Goal: Task Accomplishment & Management: Manage account settings

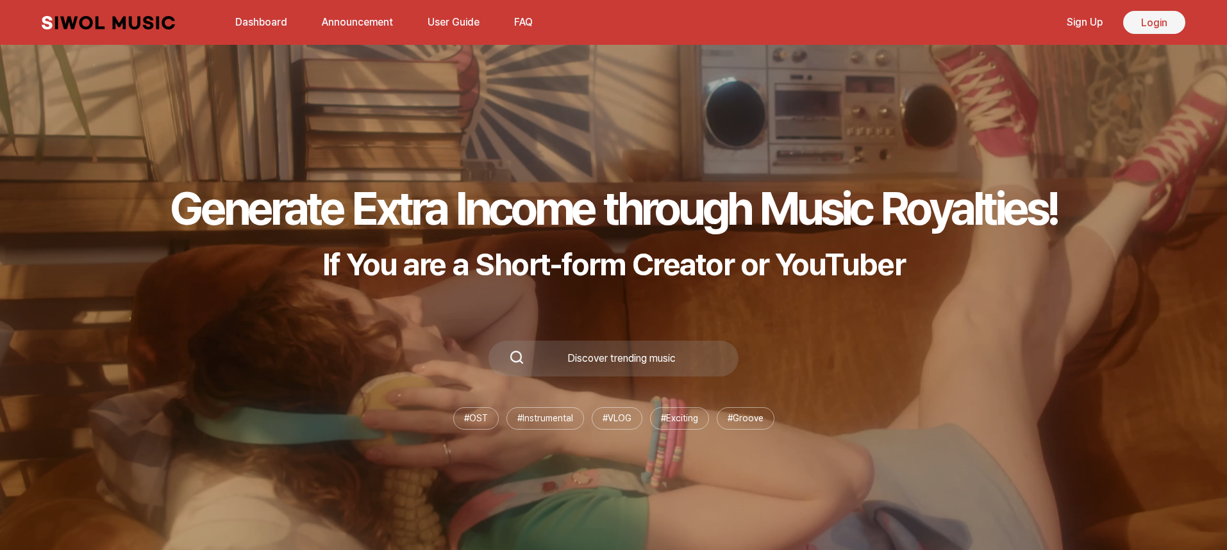
click at [1156, 22] on link "Login" at bounding box center [1154, 22] width 62 height 23
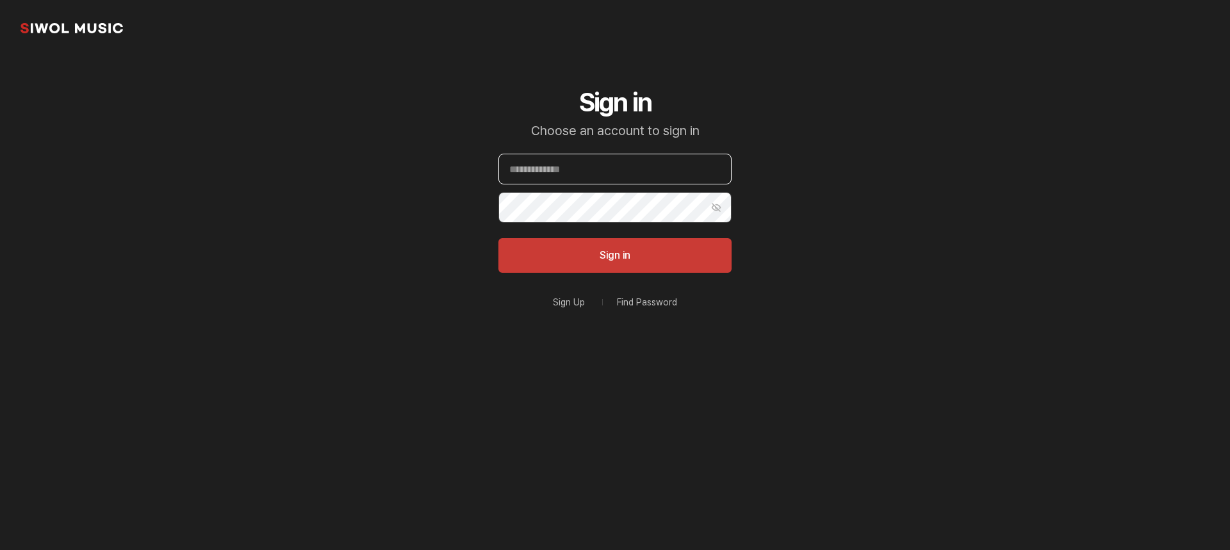
click at [608, 172] on input "Email" at bounding box center [615, 169] width 233 height 31
click at [647, 167] on input "**********" at bounding box center [615, 169] width 233 height 31
type input "**********"
click at [673, 255] on button "Sign in" at bounding box center [615, 255] width 233 height 35
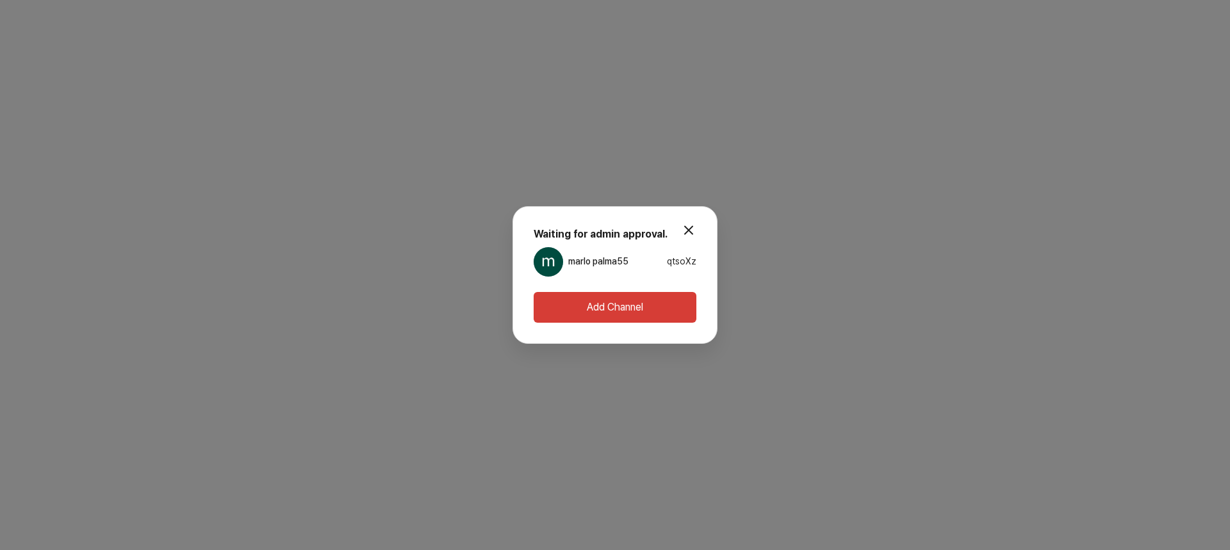
click at [646, 264] on div "marlo palma55 qtsoXz" at bounding box center [615, 261] width 163 height 29
drag, startPoint x: 646, startPoint y: 264, endPoint x: 689, endPoint y: 227, distance: 56.4
click at [689, 227] on button "modal.close" at bounding box center [689, 230] width 26 height 26
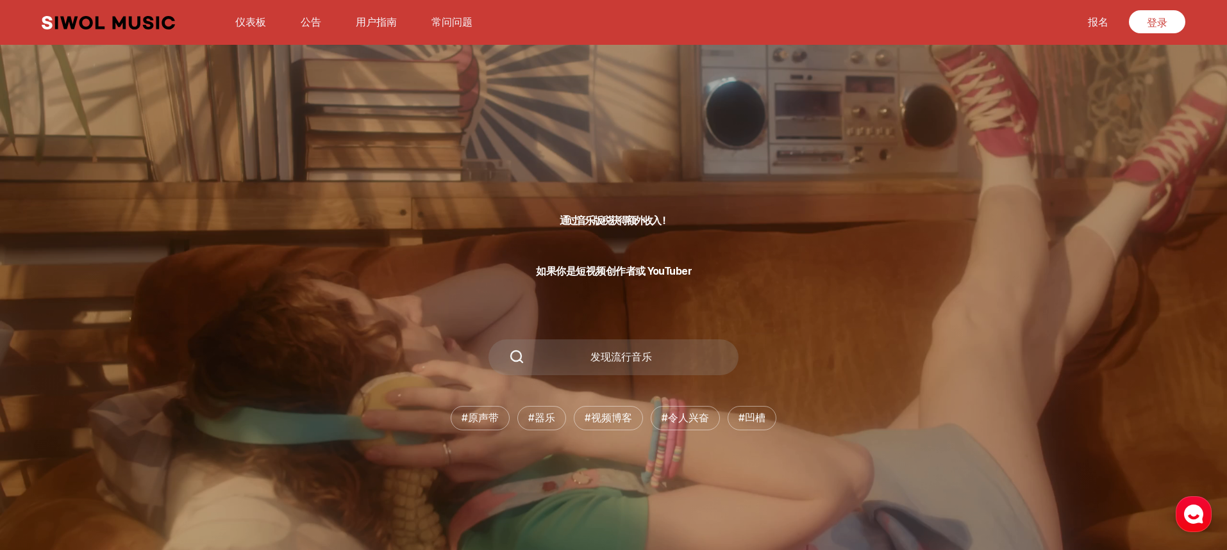
click at [454, 18] on font "常问问题" at bounding box center [451, 22] width 41 height 12
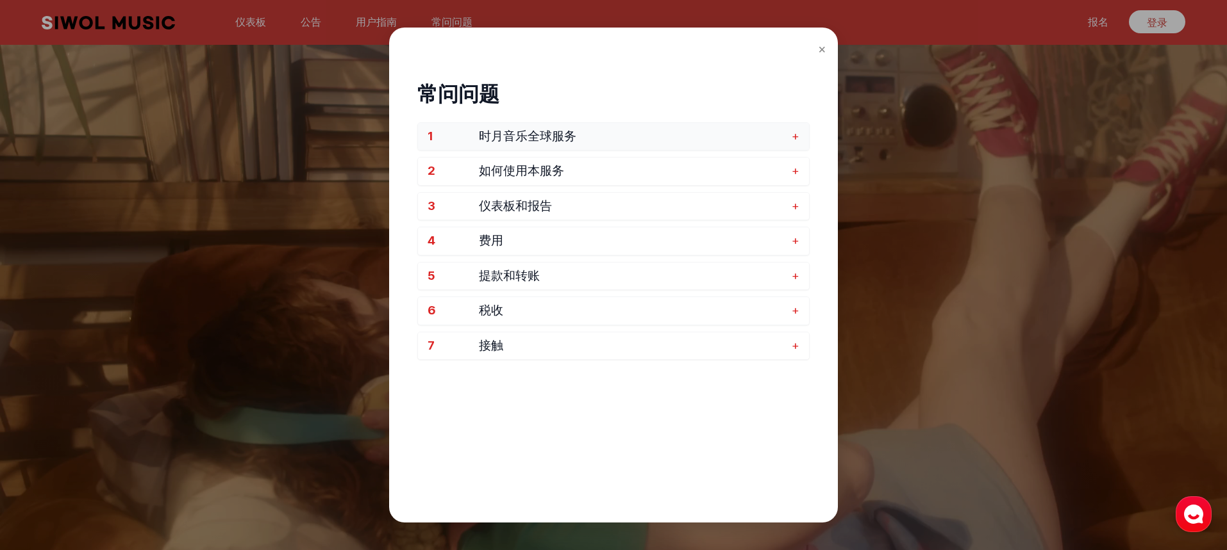
click at [789, 136] on button "1 时月音乐全球服务 +" at bounding box center [613, 137] width 391 height 28
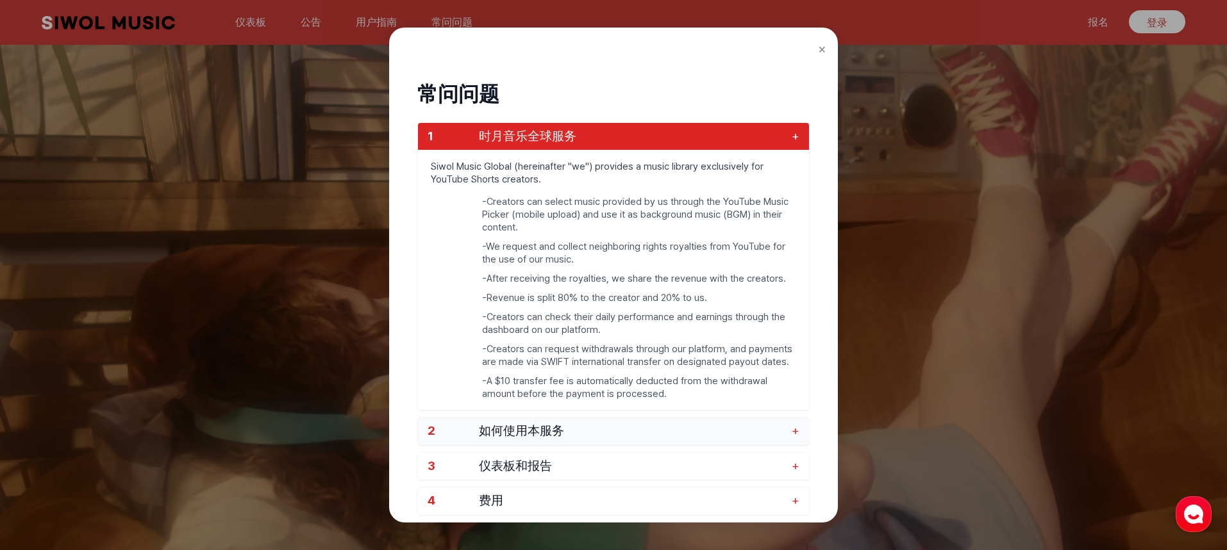
click at [785, 431] on span "如何使用本服务" at bounding box center [632, 431] width 306 height 15
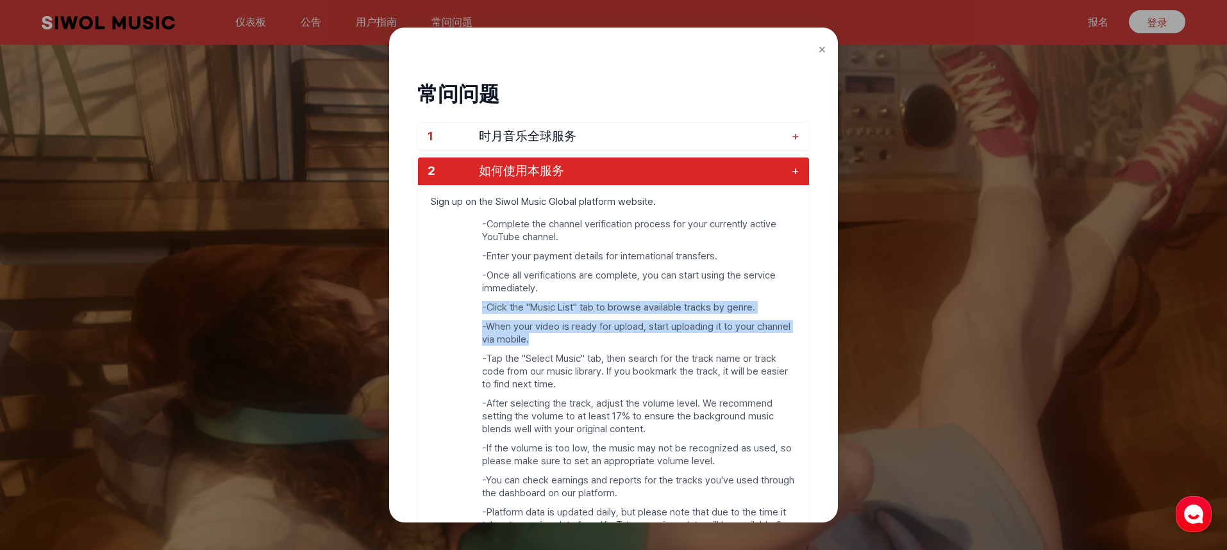
drag, startPoint x: 750, startPoint y: 344, endPoint x: 681, endPoint y: 294, distance: 85.4
click at [681, 294] on ul "- Complete the channel verification process for your currently active YouTube c…" at bounding box center [613, 386] width 391 height 336
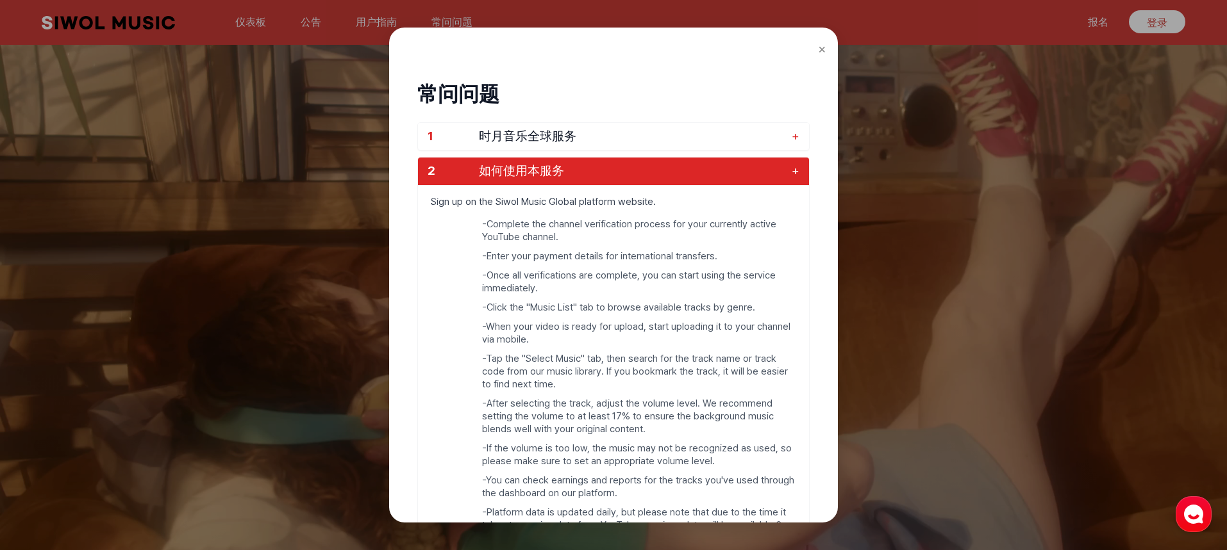
click at [423, 197] on p "Sign up on the Siwol Music Global platform website." at bounding box center [613, 202] width 391 height 32
drag, startPoint x: 434, startPoint y: 199, endPoint x: 547, endPoint y: 220, distance: 114.6
click at [547, 220] on div "Sign up on the Siwol Music Global platform website. - Complete the channel veri…" at bounding box center [613, 369] width 391 height 369
click at [447, 236] on ul "- Complete the channel verification process for your currently active YouTube c…" at bounding box center [613, 386] width 391 height 336
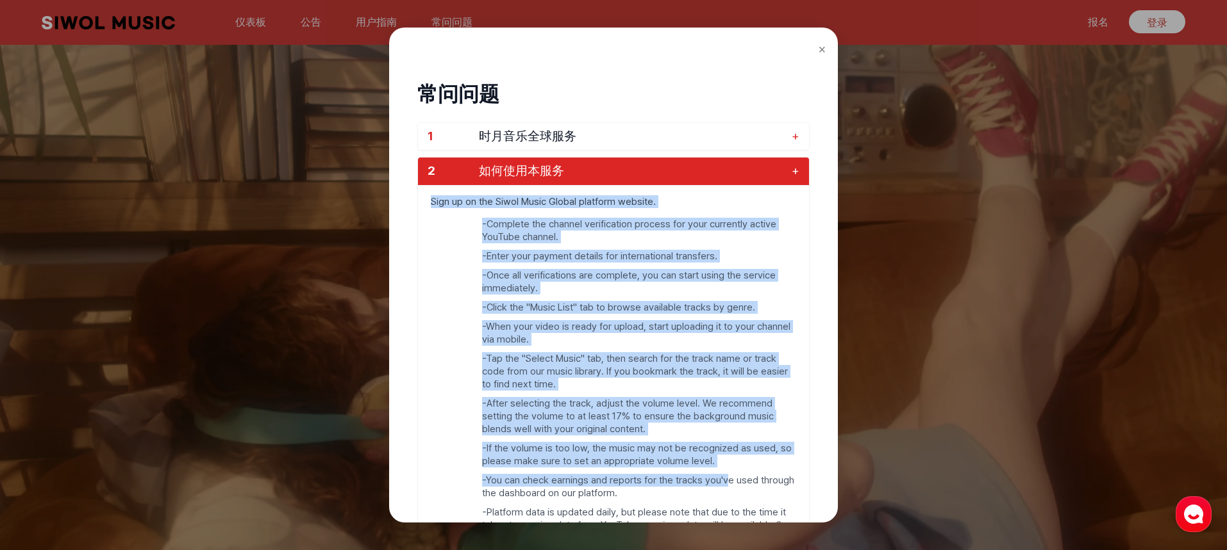
drag, startPoint x: 429, startPoint y: 203, endPoint x: 730, endPoint y: 471, distance: 403.0
click at [730, 471] on div "Sign up on the Siwol Music Global platform website. - Complete the channel veri…" at bounding box center [613, 369] width 391 height 369
drag, startPoint x: 675, startPoint y: 452, endPoint x: 812, endPoint y: 253, distance: 241.9
click at [812, 253] on div "常问问题 1 时月音乐全球服务 + 2 如何使用本服务 + Sign up on the Siwol Music Global platform websit…" at bounding box center [613, 420] width 418 height 745
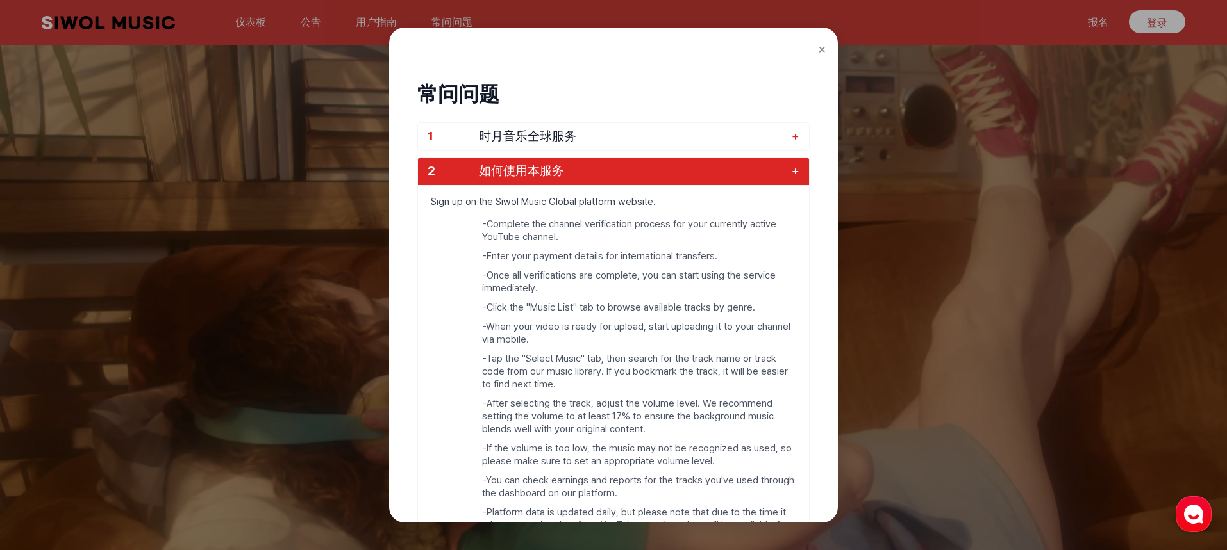
click at [418, 522] on ul "- Complete the channel verification process for your currently active YouTube c…" at bounding box center [613, 386] width 391 height 336
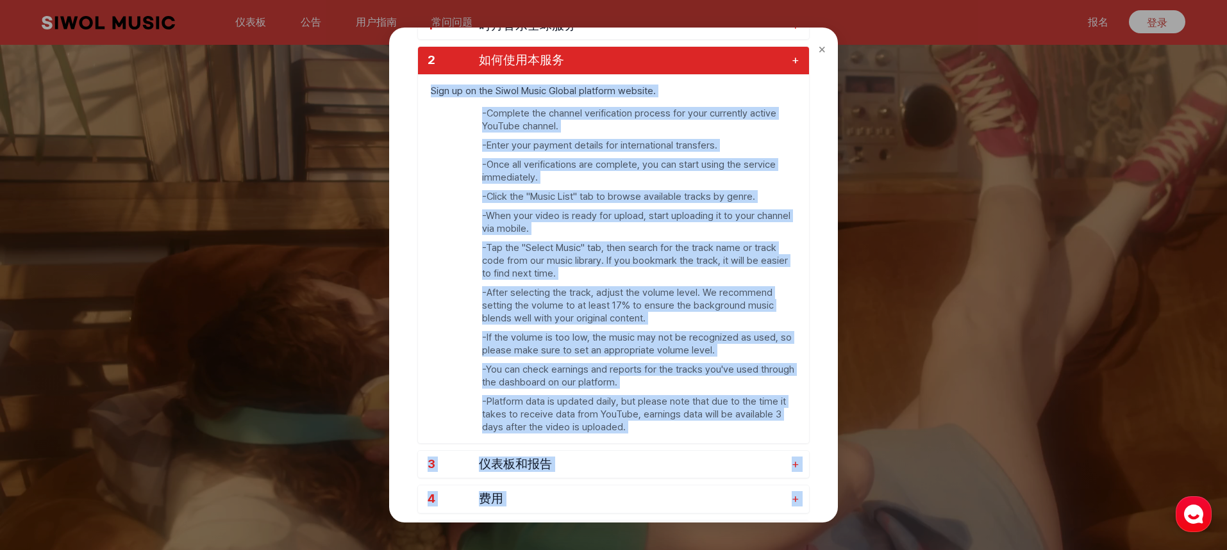
scroll to position [129, 0]
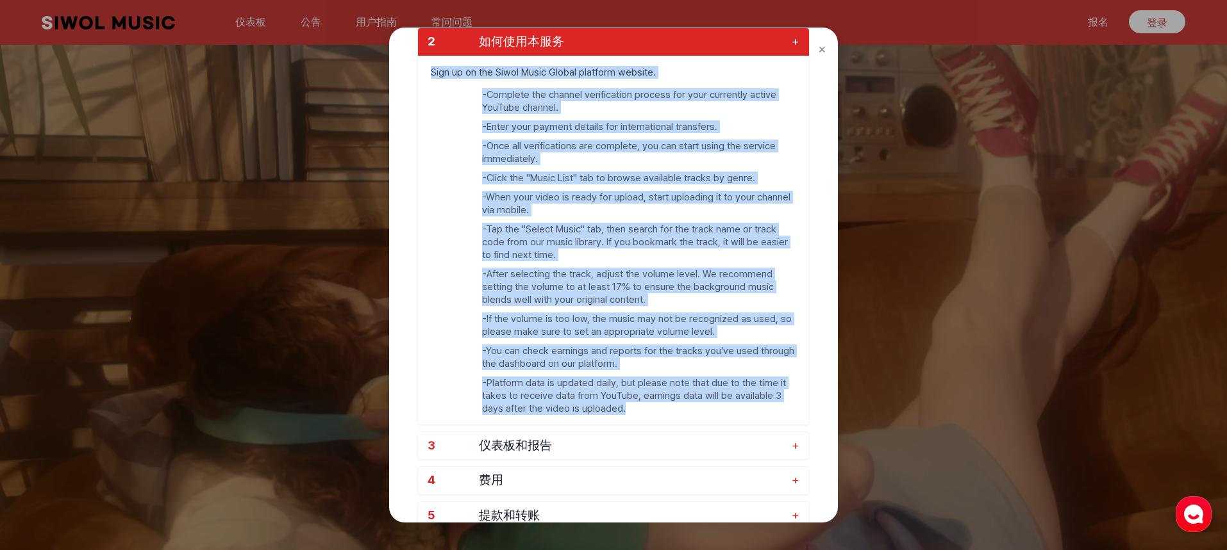
drag, startPoint x: 432, startPoint y: 198, endPoint x: 711, endPoint y: 411, distance: 351.2
click at [712, 411] on div "Sign up on the Siwol Music Global platform website. - Complete the channel veri…" at bounding box center [613, 240] width 391 height 369
copy div "Sign up on the Siwol Music Global platform website. - Complete the channel veri…"
click at [433, 515] on font "5" at bounding box center [430, 515] width 7 height 15
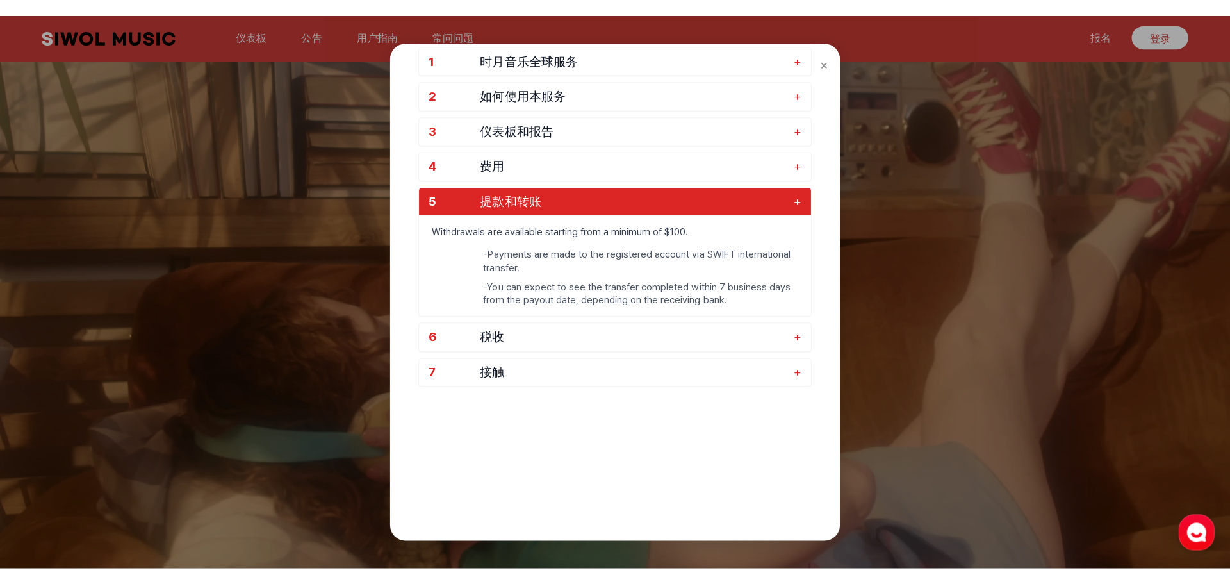
scroll to position [91, 0]
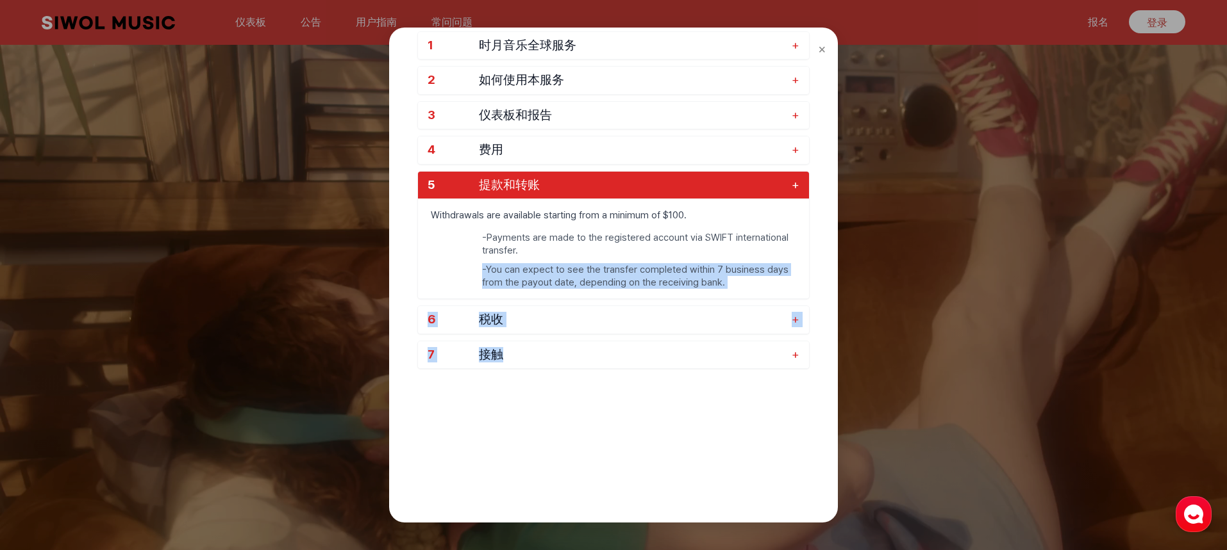
drag, startPoint x: 611, startPoint y: 408, endPoint x: 543, endPoint y: 249, distance: 172.0
click at [544, 250] on div "常问问题 1 时月音乐全球服务 + 2 如何使用本服务 + 3 仪表板和报告 + 4 费用 + 5 提款和转账 + Withdrawals are avail…" at bounding box center [613, 195] width 392 height 450
drag, startPoint x: 544, startPoint y: 250, endPoint x: 440, endPoint y: 247, distance: 103.8
click at [440, 247] on ul "- Payments are made to the registered account via SWIFT international transfer.…" at bounding box center [613, 264] width 391 height 67
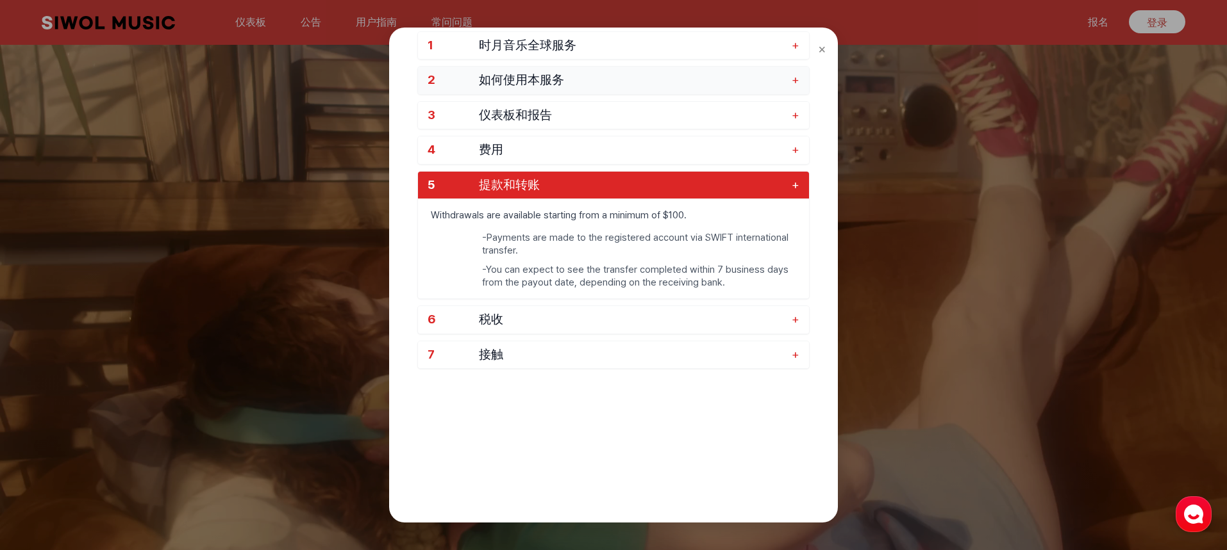
click at [572, 80] on span "如何使用本服务" at bounding box center [632, 80] width 306 height 15
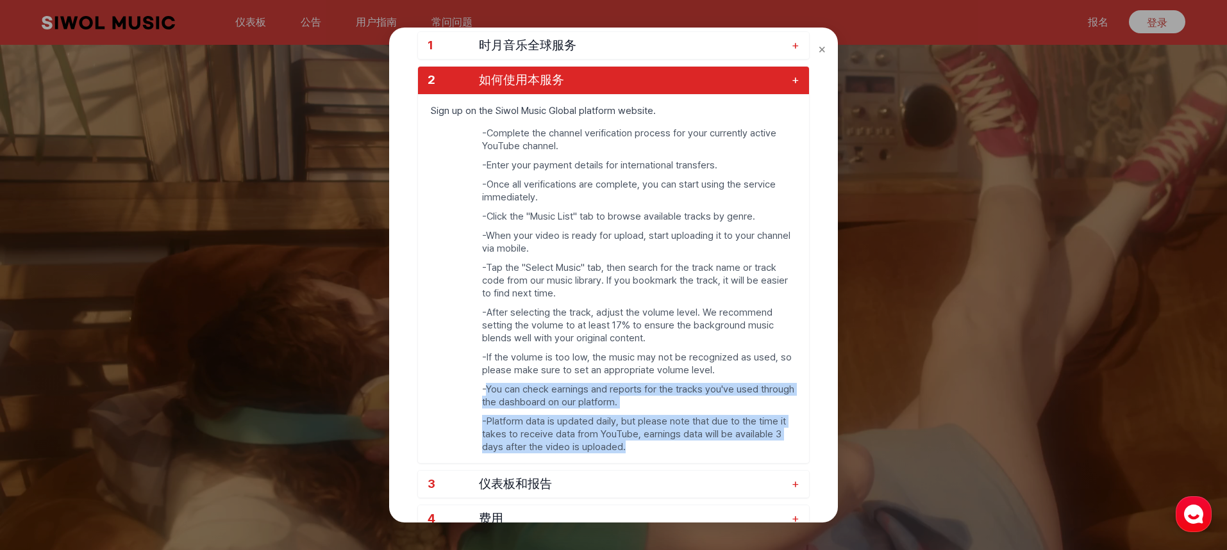
drag, startPoint x: 488, startPoint y: 385, endPoint x: 721, endPoint y: 445, distance: 240.9
click at [722, 446] on ul "- Complete the channel verification process for your currently active YouTube c…" at bounding box center [613, 295] width 391 height 336
copy ul "You can check earnings and reports for the tracks you've used through the dashb…"
click at [341, 513] on div "× 常问问题 1 时月音乐全球服务 + 2 如何使用本服务 + Sign up on the Siwol Music Global platform webs…" at bounding box center [613, 275] width 1227 height 550
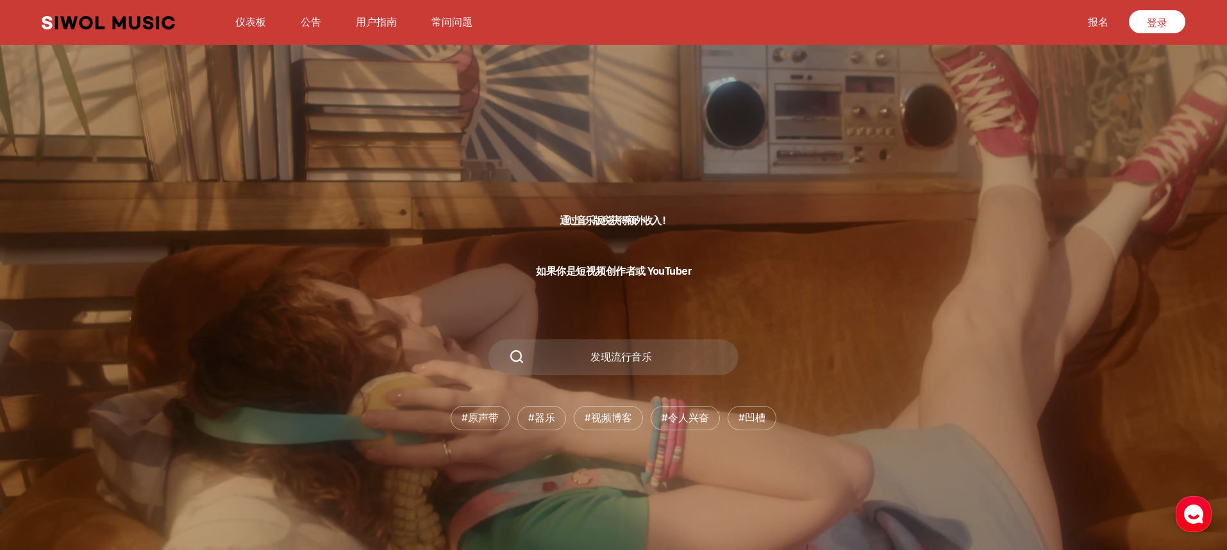
click at [376, 17] on font "用户指南" at bounding box center [376, 22] width 41 height 12
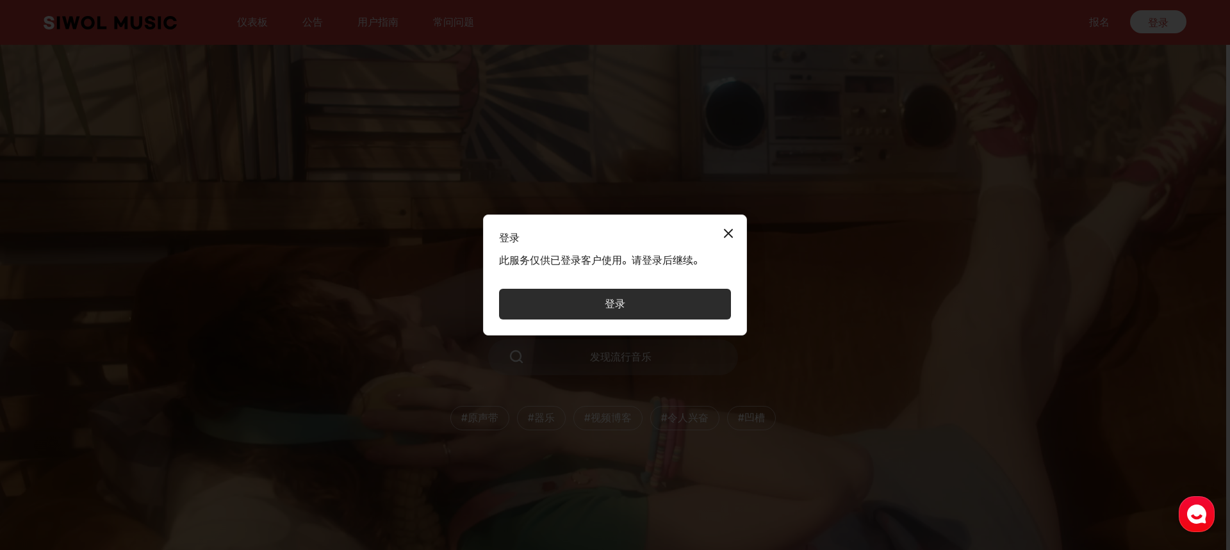
click at [727, 236] on button "关闭模式" at bounding box center [729, 233] width 26 height 26
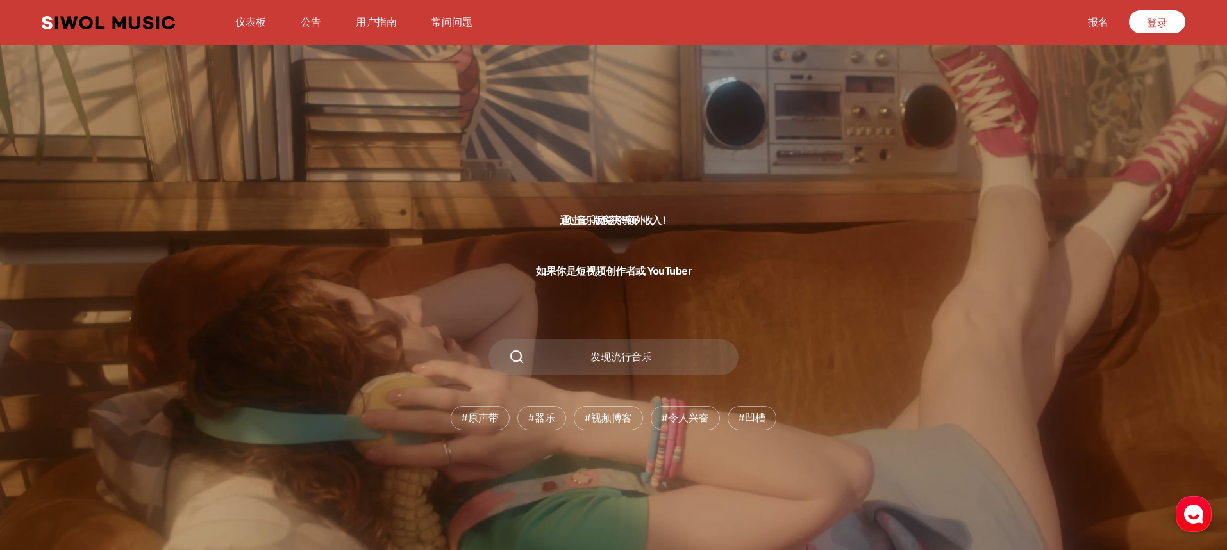
click at [458, 31] on button "常问问题" at bounding box center [452, 22] width 56 height 31
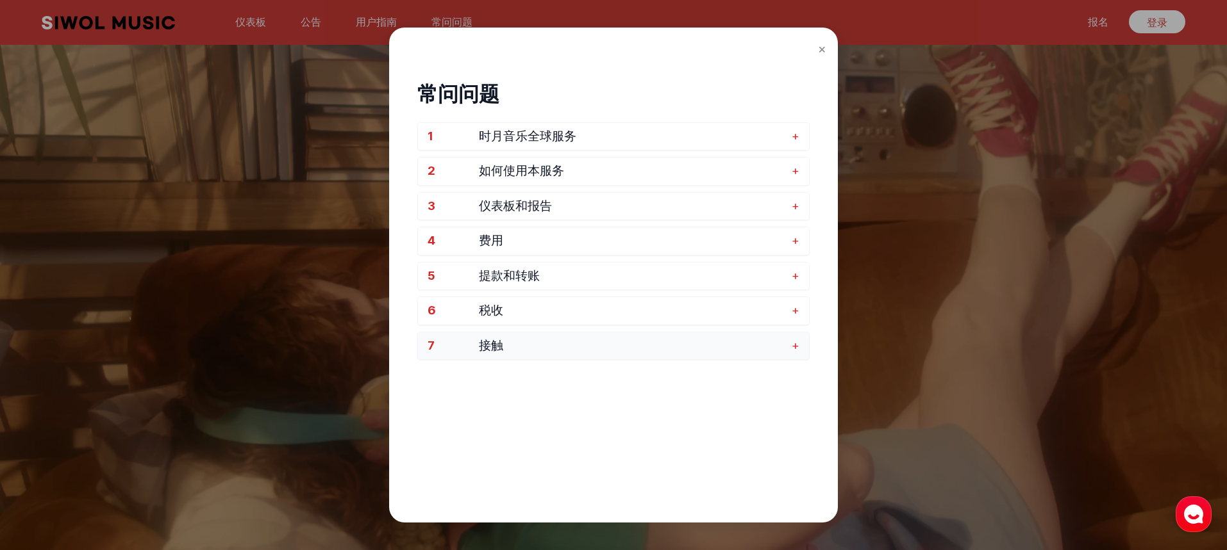
click at [800, 342] on button "7 接触 +" at bounding box center [613, 347] width 391 height 28
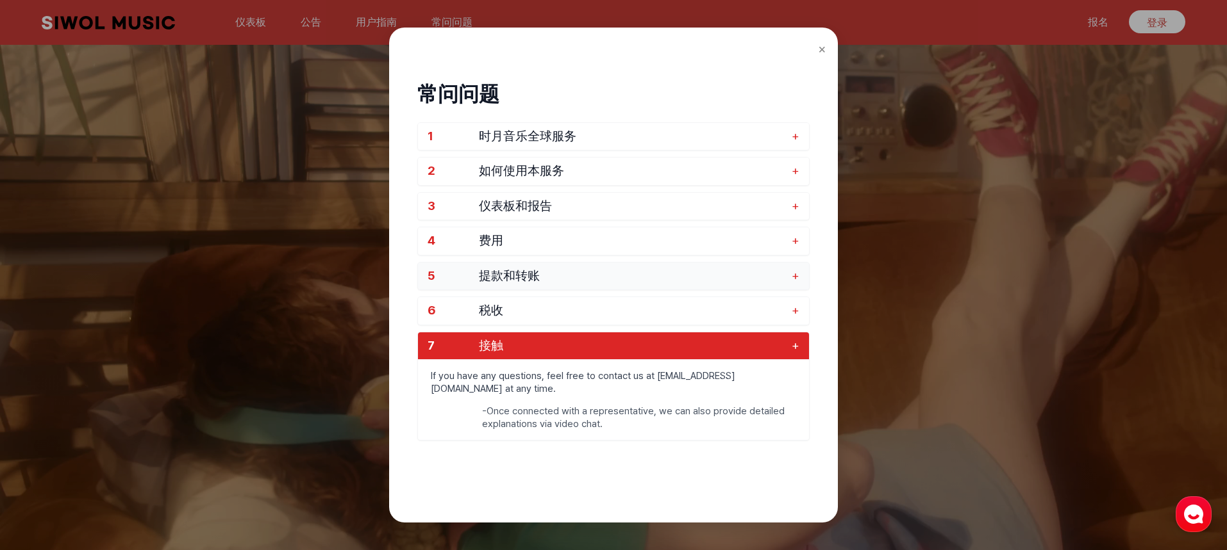
click at [807, 279] on button "5 提款和转账 +" at bounding box center [613, 277] width 391 height 28
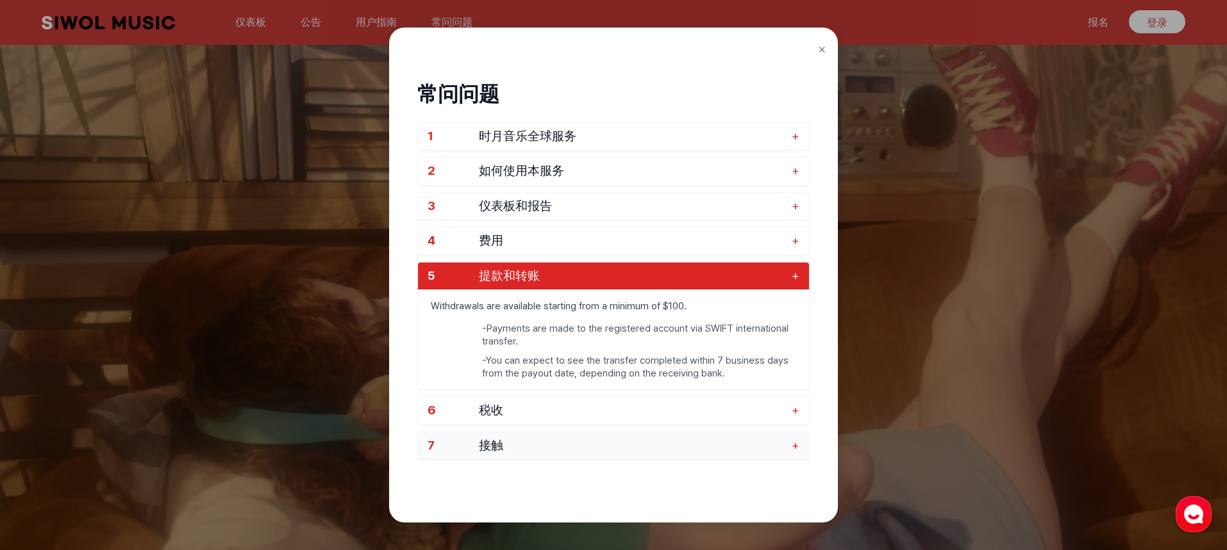
click at [790, 447] on button "7 接触 +" at bounding box center [613, 447] width 391 height 28
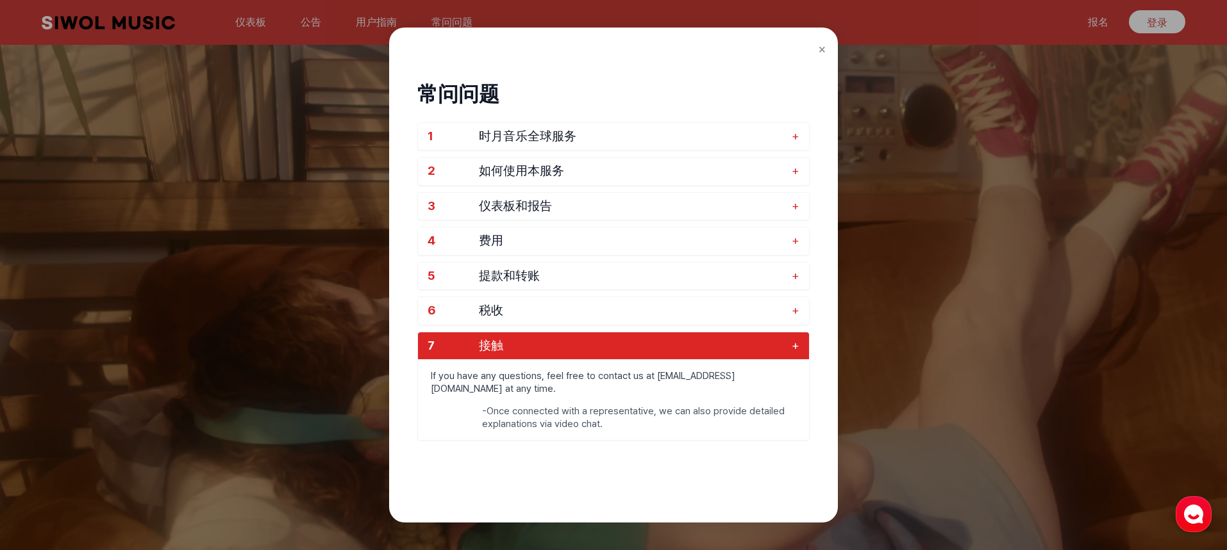
drag, startPoint x: 739, startPoint y: 207, endPoint x: 432, endPoint y: 371, distance: 348.1
click at [432, 372] on div "1 时月音乐全球服务 + 2 如何使用本服务 + 3 仪表板和报告 + 4 费用 + 5 提款和转账 + 6 税收 + 7 接触 + If you have …" at bounding box center [613, 281] width 392 height 319
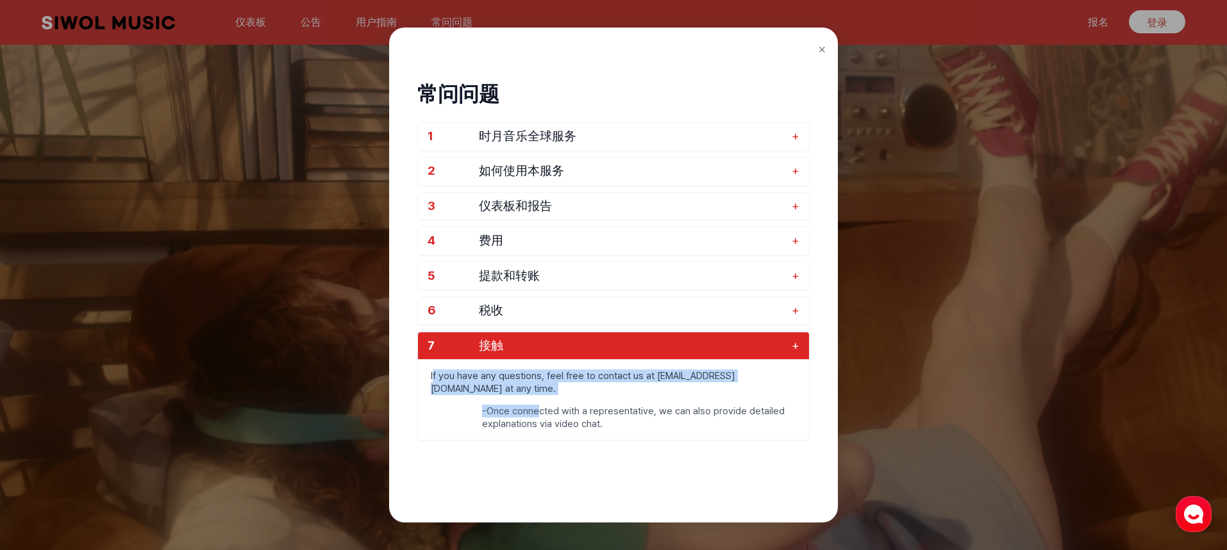
drag, startPoint x: 432, startPoint y: 372, endPoint x: 538, endPoint y: 411, distance: 113.3
click at [538, 411] on div "If you have any questions, feel free to contact us at global@10wol-media.com at…" at bounding box center [613, 400] width 391 height 81
click at [478, 389] on p "If you have any questions, feel free to contact us at global@10wol-media.com at…" at bounding box center [613, 382] width 391 height 45
drag, startPoint x: 429, startPoint y: 374, endPoint x: 624, endPoint y: 444, distance: 207.0
click at [625, 445] on div "常问问题 1 时月音乐全球服务 + 2 如何使用本服务 + 3 仪表板和报告 + 4 费用 + 5 提款和转账 + 6 税收 + 7 接触 + If you …" at bounding box center [613, 276] width 392 height 431
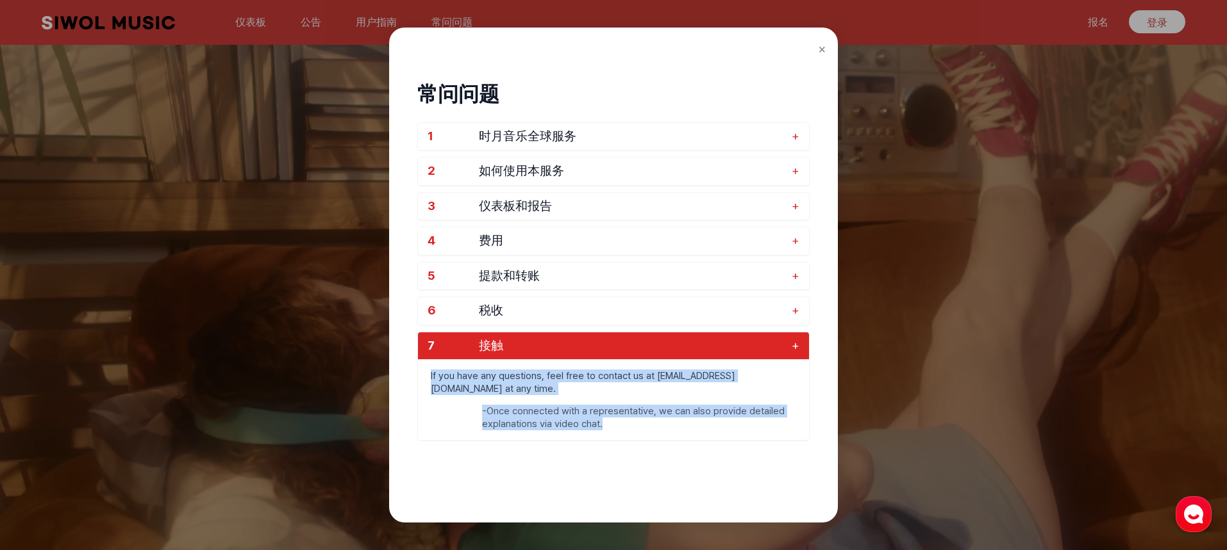
copy div "If you have any questions, feel free to contact us at global@10wol-media.com at…"
click at [545, 527] on div "× 常问问题 1 时月音乐全球服务 + 2 如何使用本服务 + 3 仪表板和报告 + 4 费用 + 5 提款和转账 + 6 税收 + 7 接触 + If yo…" at bounding box center [613, 275] width 1227 height 550
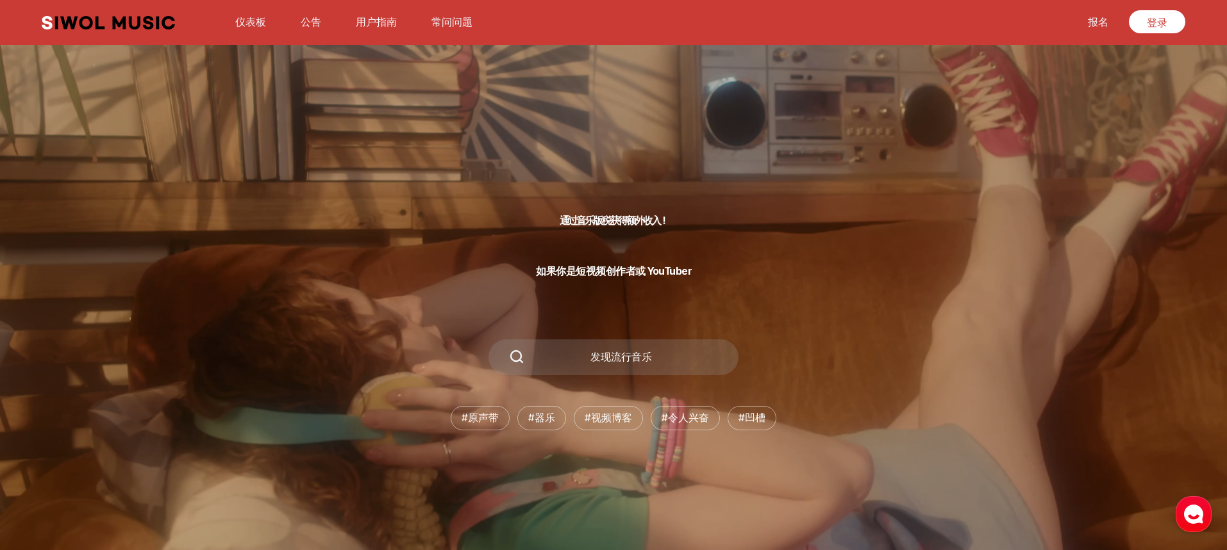
click at [376, 31] on link "用户指南" at bounding box center [376, 22] width 56 height 28
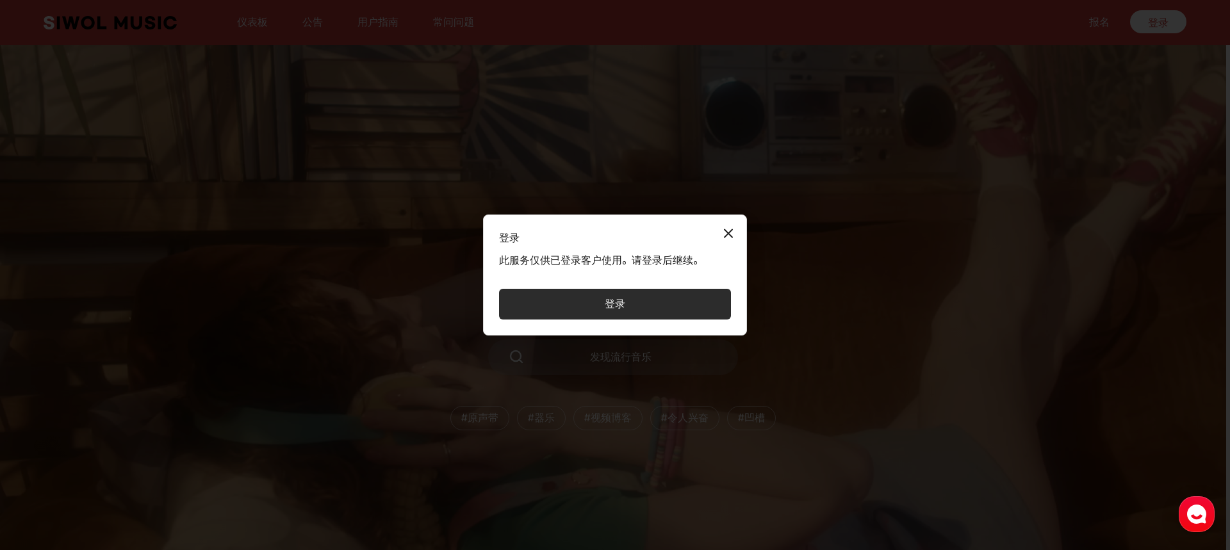
click at [501, 44] on div "登录 关闭模式 此服务仅供已登录客户使用。请登录后继续。 登录" at bounding box center [615, 275] width 1230 height 550
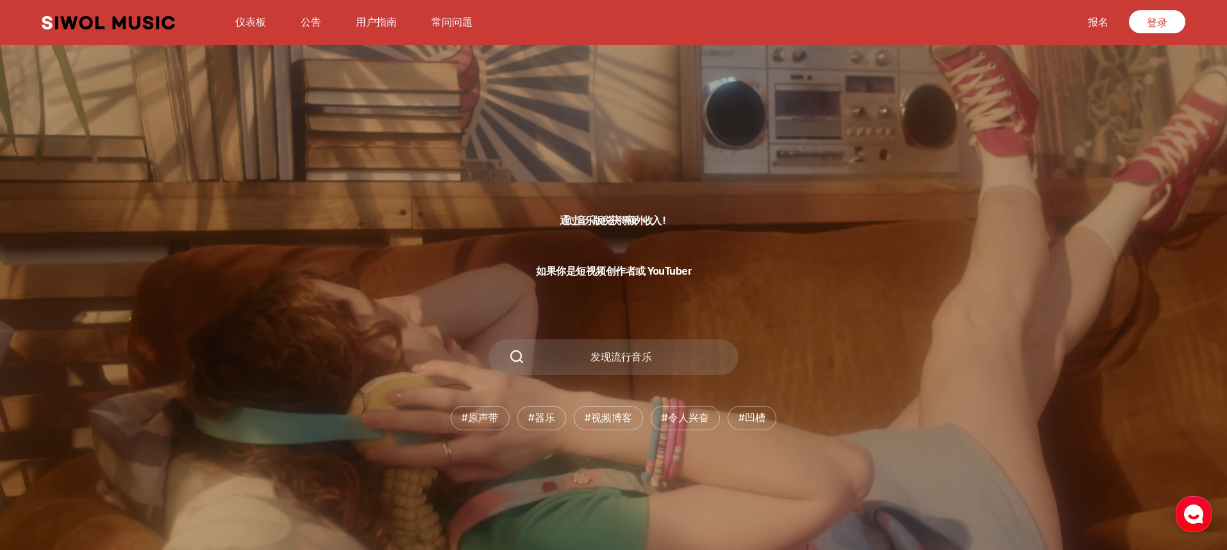
click at [456, 21] on font "常问问题" at bounding box center [451, 22] width 41 height 12
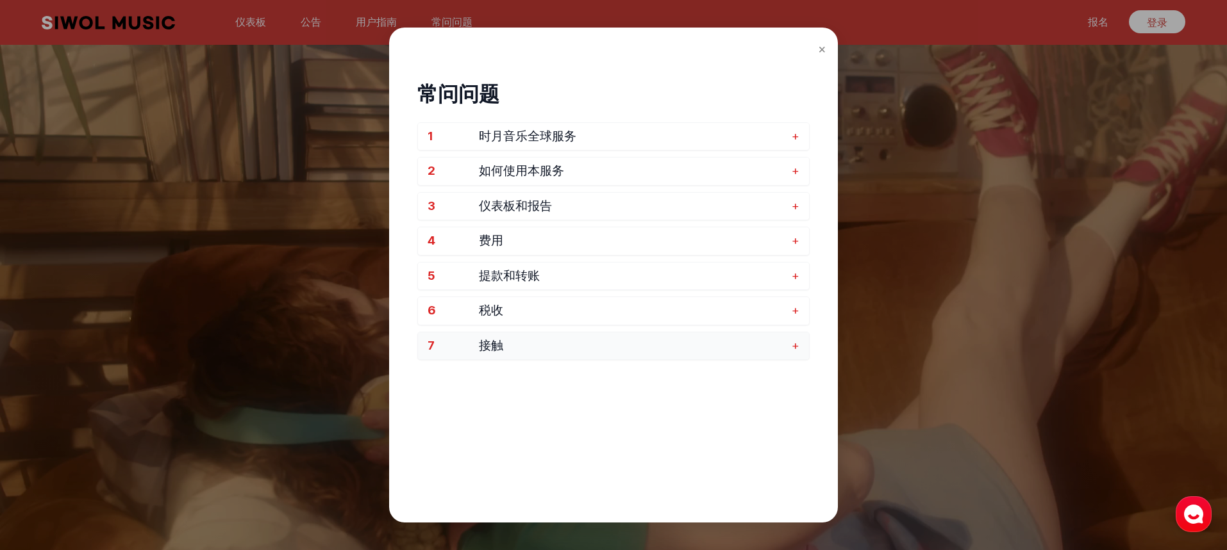
drag, startPoint x: 456, startPoint y: 21, endPoint x: 636, endPoint y: 334, distance: 360.9
click at [636, 334] on button "7 接触 +" at bounding box center [613, 347] width 391 height 28
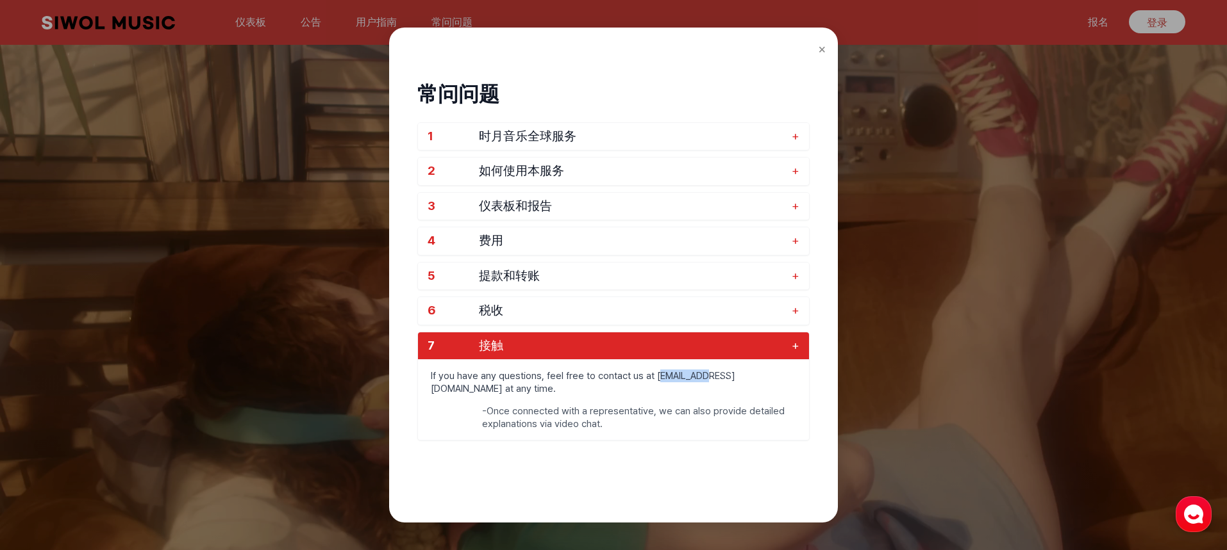
drag, startPoint x: 654, startPoint y: 374, endPoint x: 700, endPoint y: 377, distance: 45.7
click at [700, 378] on p "If you have any questions, feel free to contact us at global@10wol-media.com at…" at bounding box center [613, 382] width 391 height 45
click at [673, 385] on p "If you have any questions, feel free to contact us at global@10wol-media.com at…" at bounding box center [613, 382] width 391 height 45
drag, startPoint x: 653, startPoint y: 376, endPoint x: 765, endPoint y: 376, distance: 112.1
click at [766, 376] on p "If you have any questions, feel free to contact us at global@10wol-media.com at…" at bounding box center [613, 382] width 391 height 45
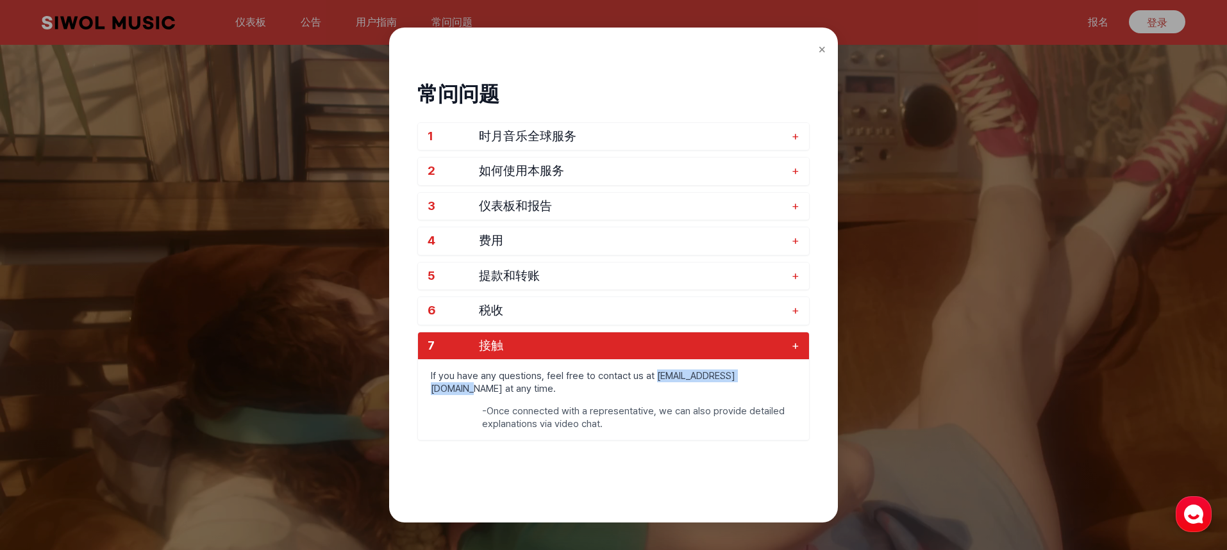
copy p "global@10wol-media.com"
click at [549, 447] on div "常问问题 1 时月音乐全球服务 + 2 如何使用本服务 + 3 仪表板和报告 + 4 费用 + 5 提款和转账 + 6 税收 + 7 接触 + If you …" at bounding box center [613, 276] width 392 height 431
click at [563, 127] on button "1 时月音乐全球服务 +" at bounding box center [613, 137] width 391 height 28
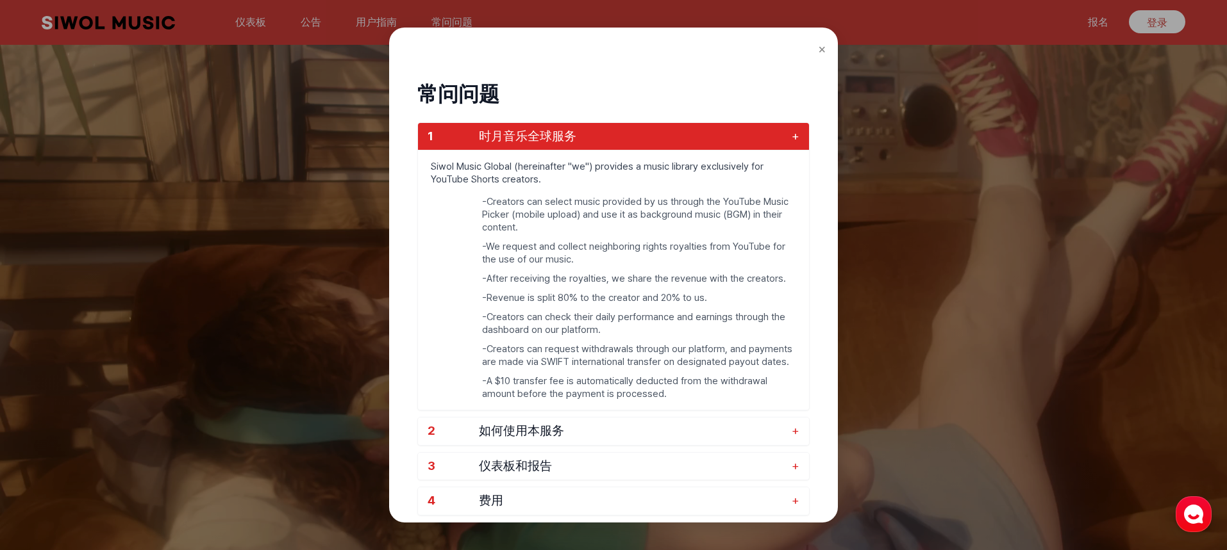
drag, startPoint x: 563, startPoint y: 127, endPoint x: 541, endPoint y: 311, distance: 185.8
click at [541, 311] on li "- Creators can check their daily performance and earnings through the dashboard…" at bounding box center [639, 324] width 314 height 26
click at [827, 44] on div "常问问题 1 时月音乐全球服务 + Siwol Music Global (hereinafter "we") provides a music librar…" at bounding box center [613, 275] width 449 height 495
click at [818, 49] on font "×" at bounding box center [822, 48] width 8 height 15
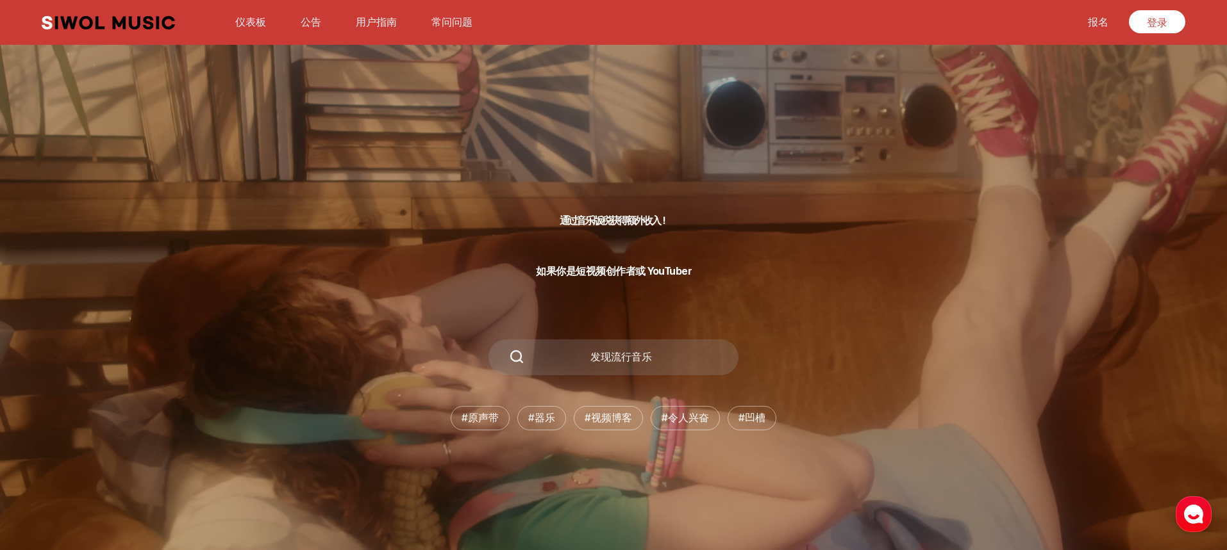
click at [1102, 17] on font "报名" at bounding box center [1098, 22] width 21 height 12
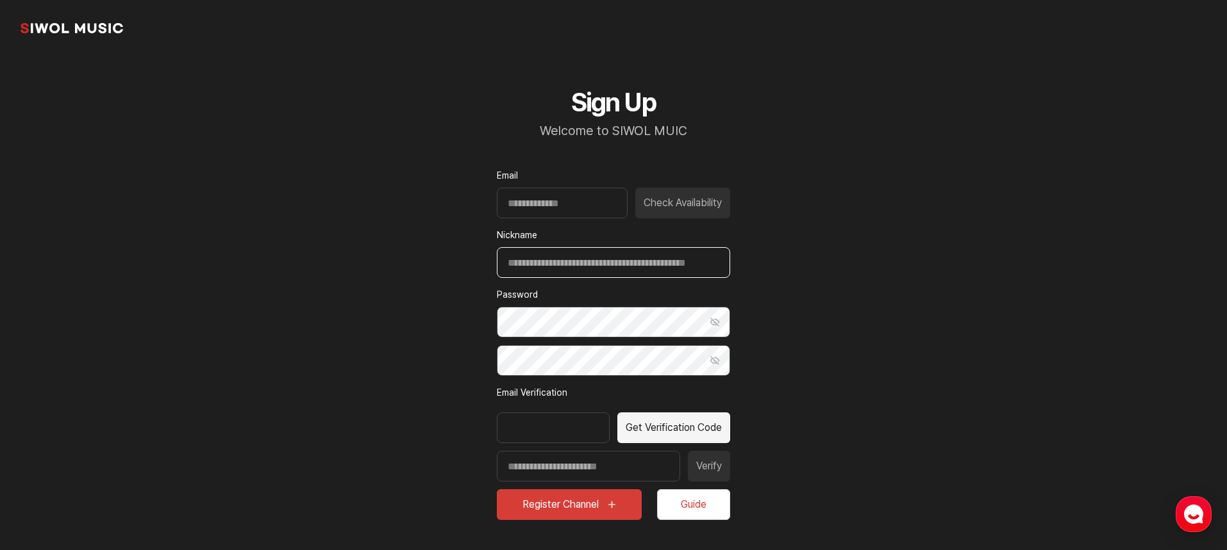
type input "**********"
click at [567, 208] on input "Email" at bounding box center [562, 203] width 131 height 31
type input "**********"
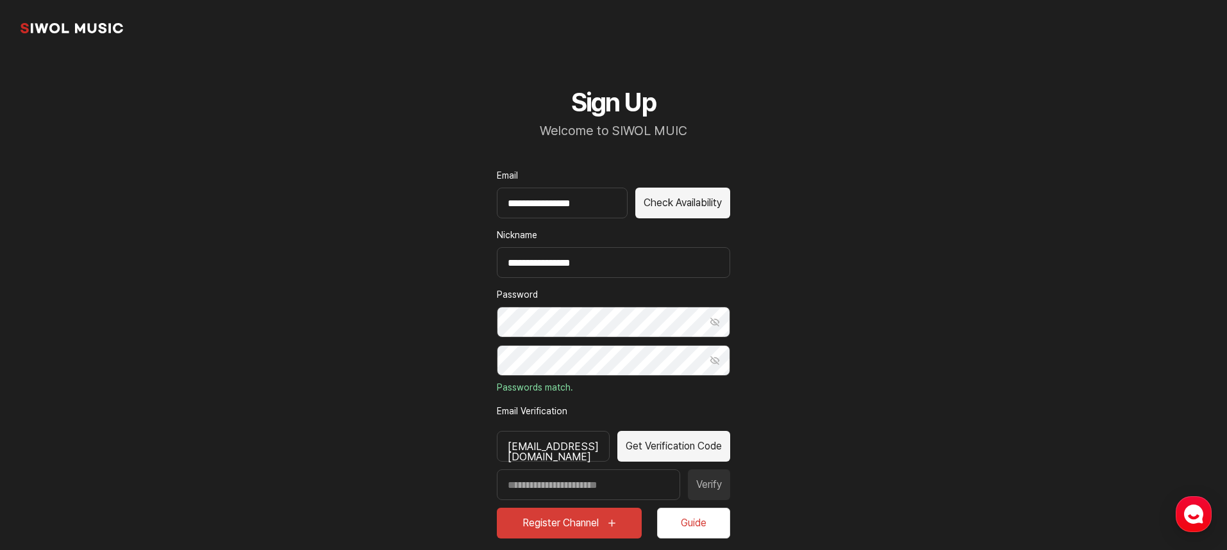
click at [588, 445] on div "951174938@qq.com" at bounding box center [553, 446] width 113 height 31
drag, startPoint x: 588, startPoint y: 445, endPoint x: 576, endPoint y: 446, distance: 11.6
click at [576, 446] on div "951174938@qq.com" at bounding box center [553, 446] width 113 height 31
drag, startPoint x: 576, startPoint y: 446, endPoint x: 708, endPoint y: 493, distance: 140.1
click at [708, 493] on div "Verify" at bounding box center [613, 485] width 233 height 31
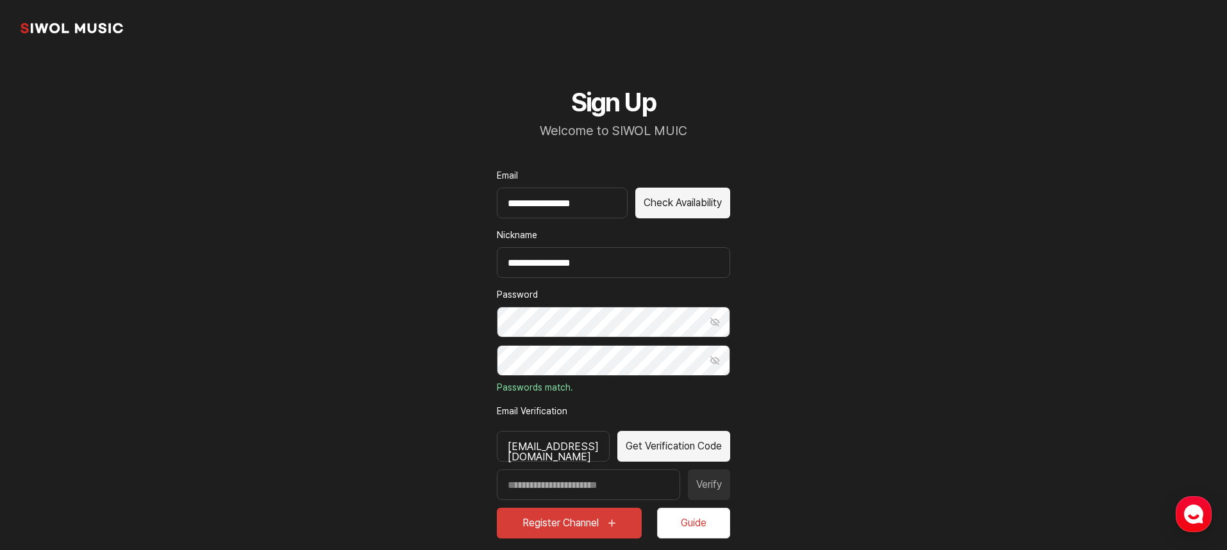
drag, startPoint x: 708, startPoint y: 493, endPoint x: 649, endPoint y: 450, distance: 73.5
click at [649, 450] on button "Get Verification Code" at bounding box center [673, 446] width 113 height 31
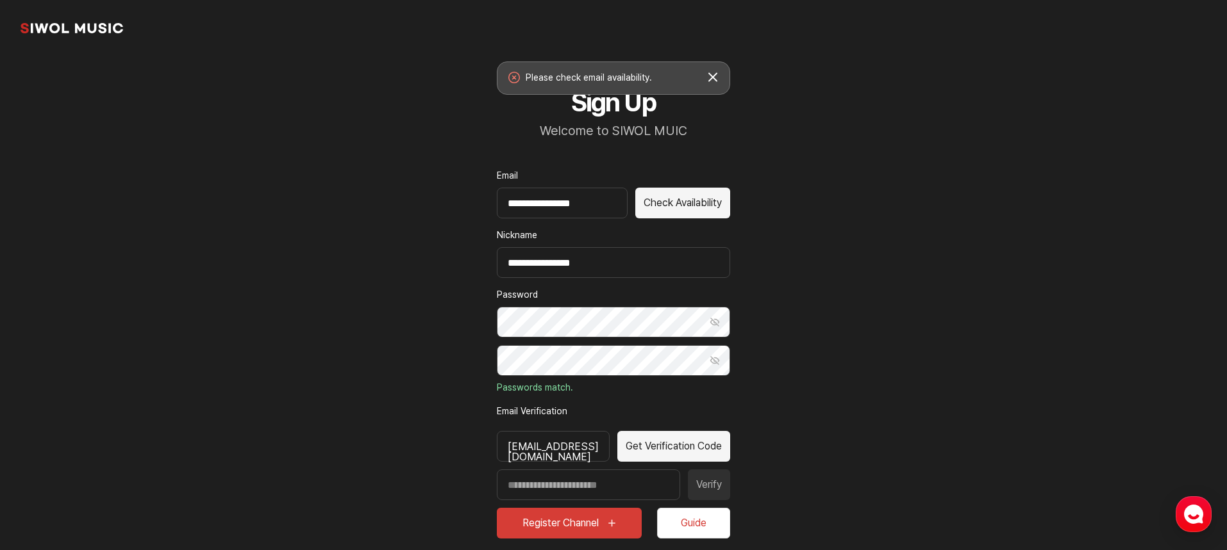
click at [677, 199] on button "Check Availability" at bounding box center [682, 203] width 95 height 31
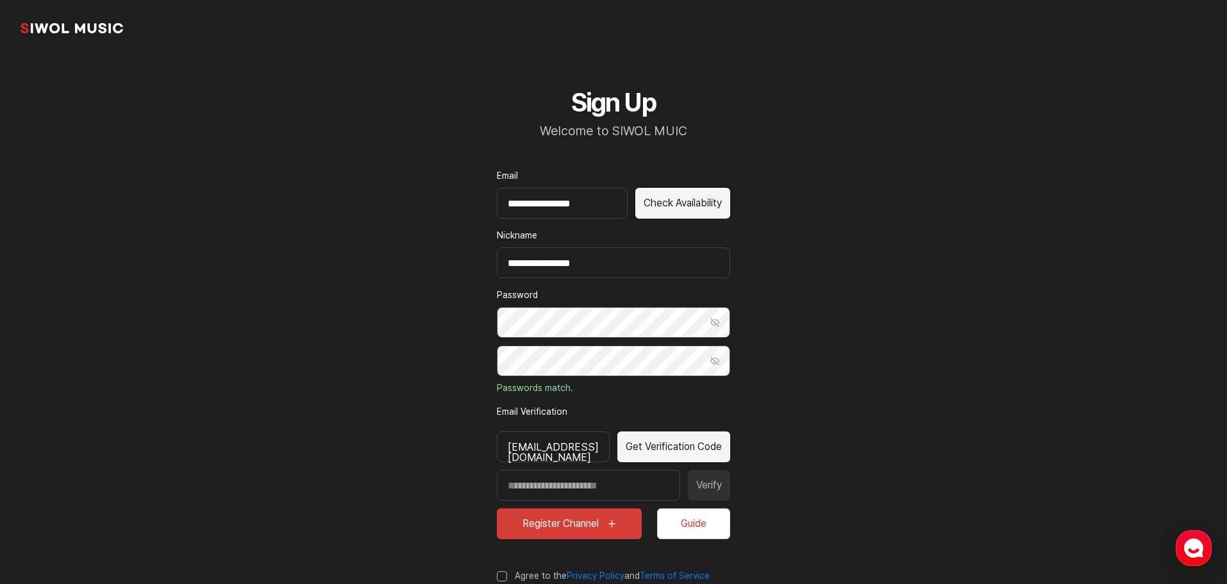
click at [72, 26] on link "common.brand" at bounding box center [72, 28] width 103 height 26
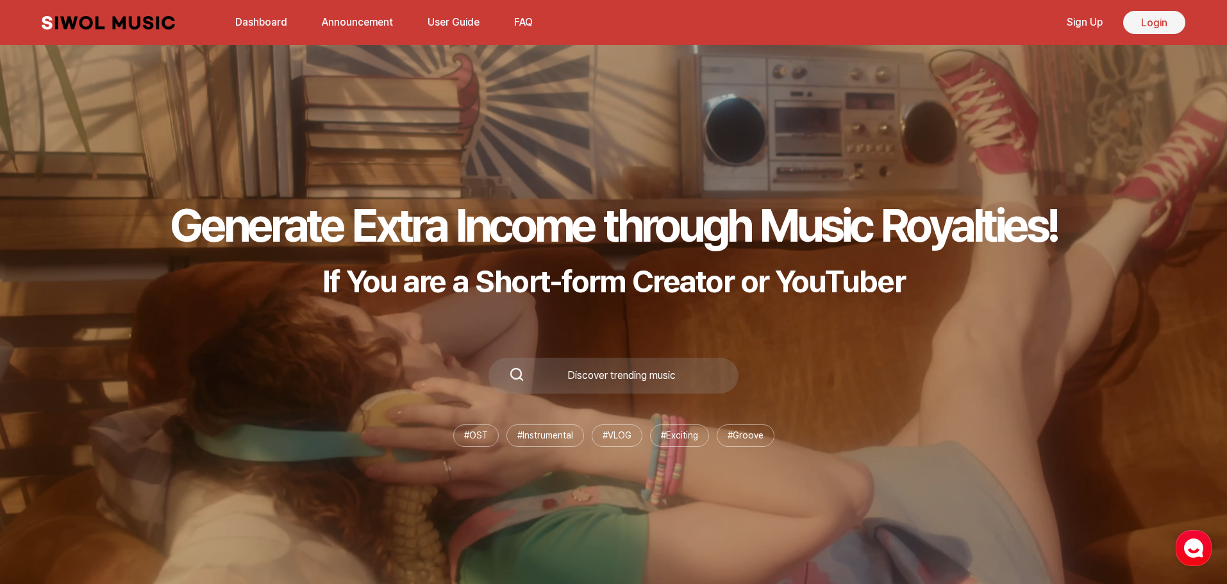
click at [1148, 24] on link "Login" at bounding box center [1154, 22] width 62 height 23
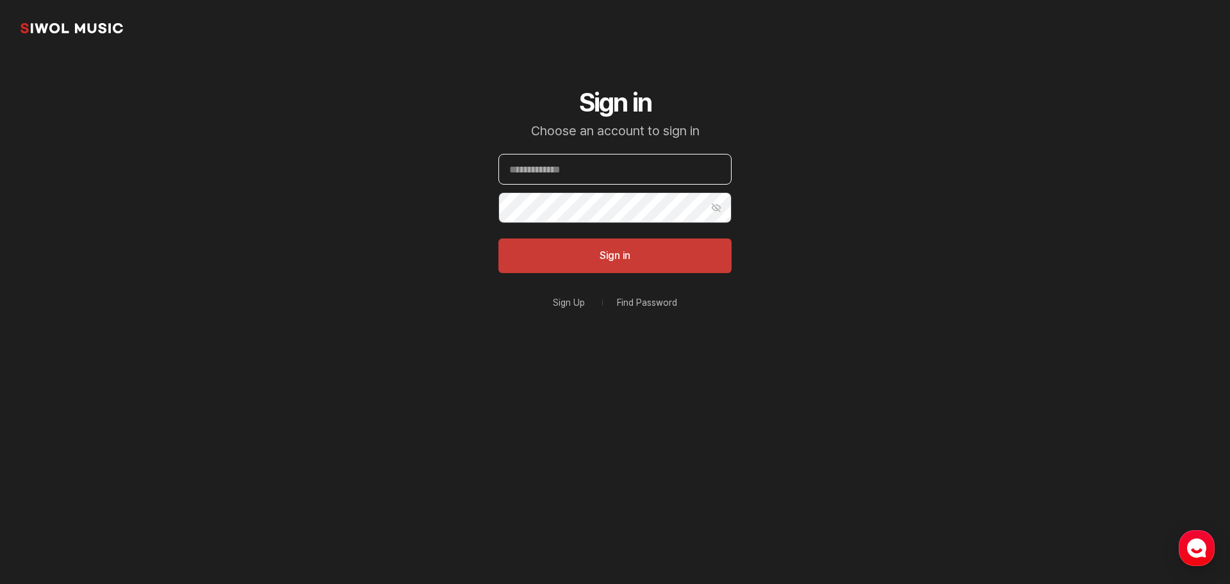
type input "**********"
click at [613, 253] on button "Sign in" at bounding box center [615, 255] width 233 height 35
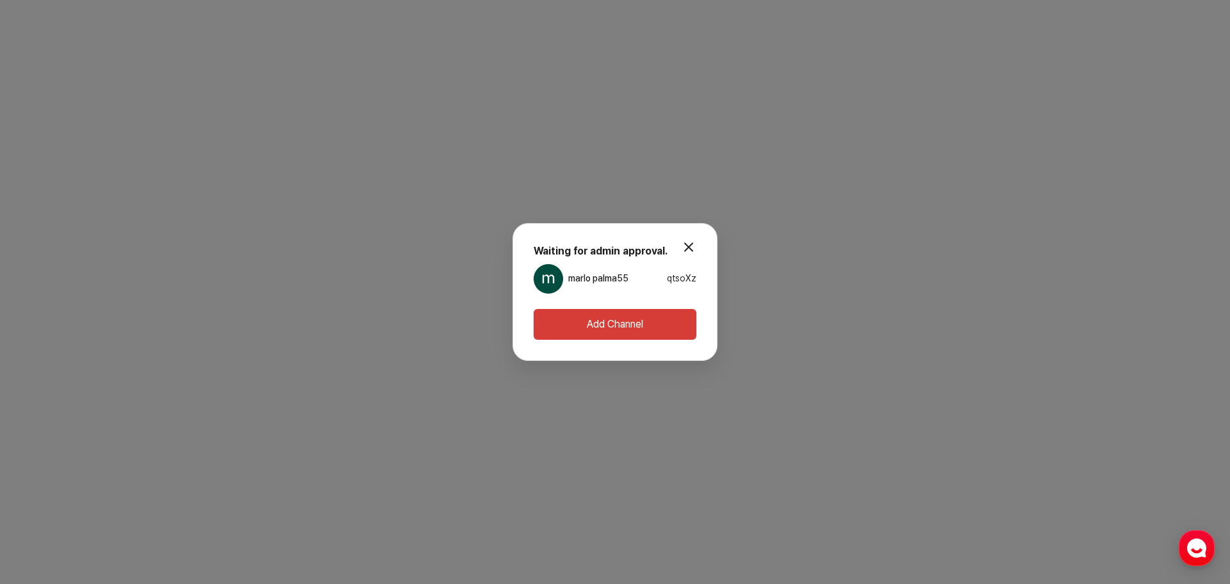
click at [606, 267] on div "marlo palma55" at bounding box center [581, 278] width 95 height 29
drag, startPoint x: 606, startPoint y: 267, endPoint x: 688, endPoint y: 272, distance: 82.9
click at [688, 273] on span "qtsoXz" at bounding box center [681, 278] width 29 height 10
click at [674, 279] on span "qtsoXz" at bounding box center [681, 278] width 29 height 10
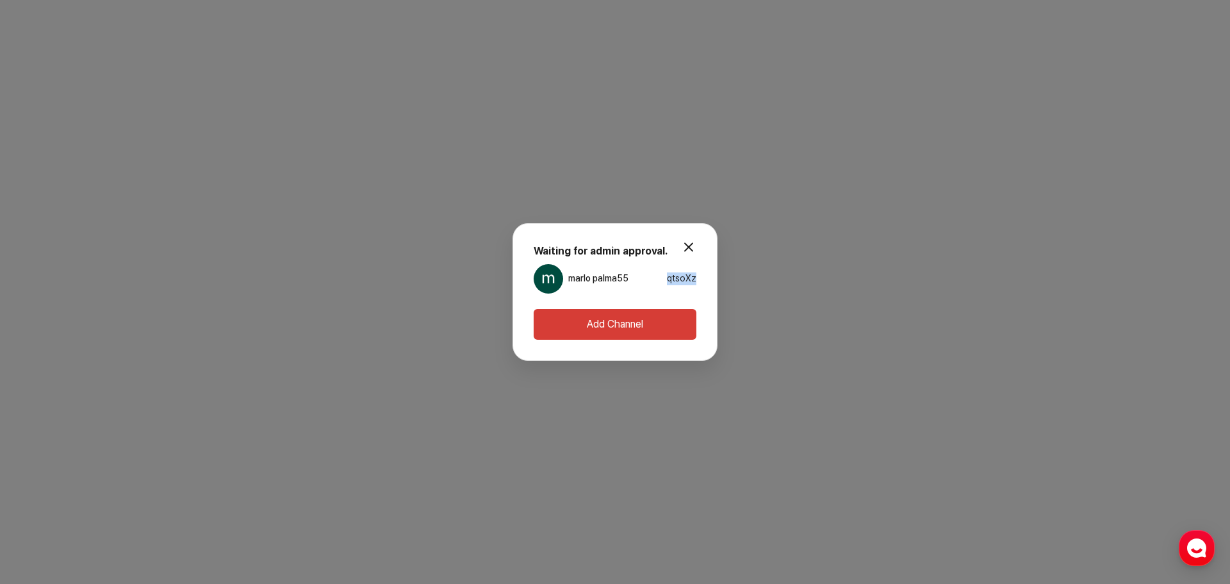
click at [674, 279] on span "qtsoXz" at bounding box center [681, 278] width 29 height 10
copy div "qtsoXz"
click at [640, 313] on button "Add Channel" at bounding box center [615, 324] width 163 height 31
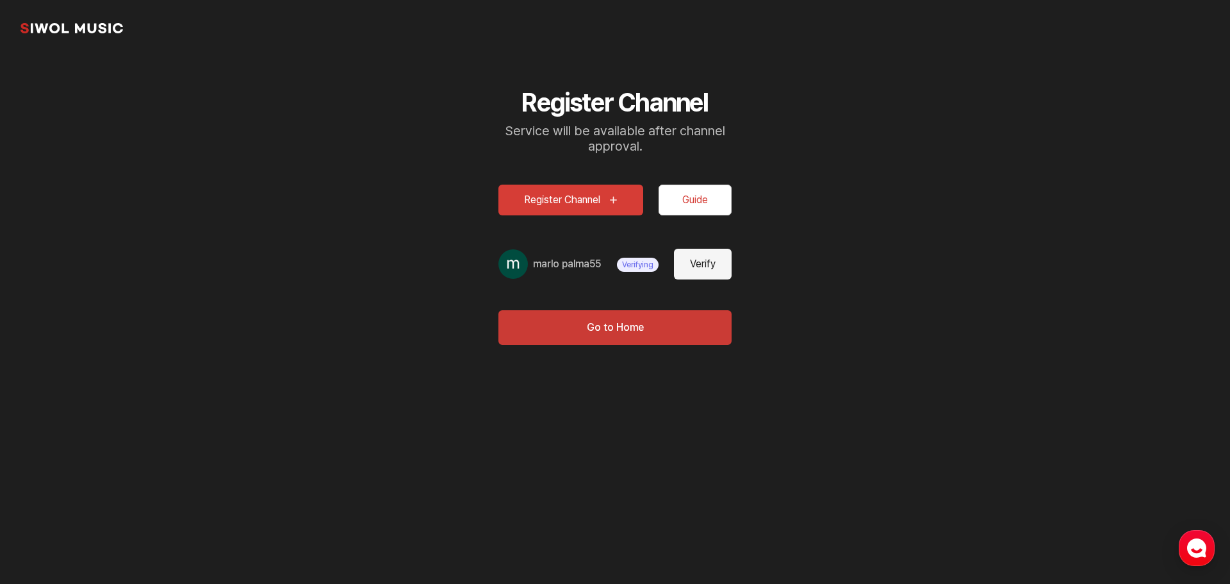
click at [692, 198] on button "Guide" at bounding box center [695, 200] width 73 height 31
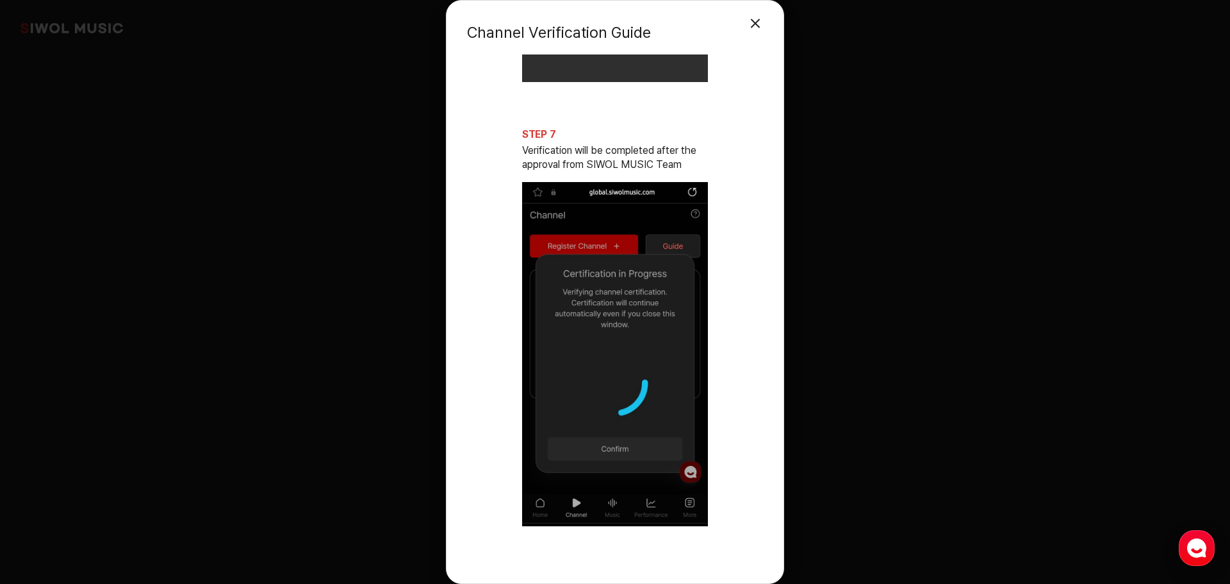
scroll to position [2640, 0]
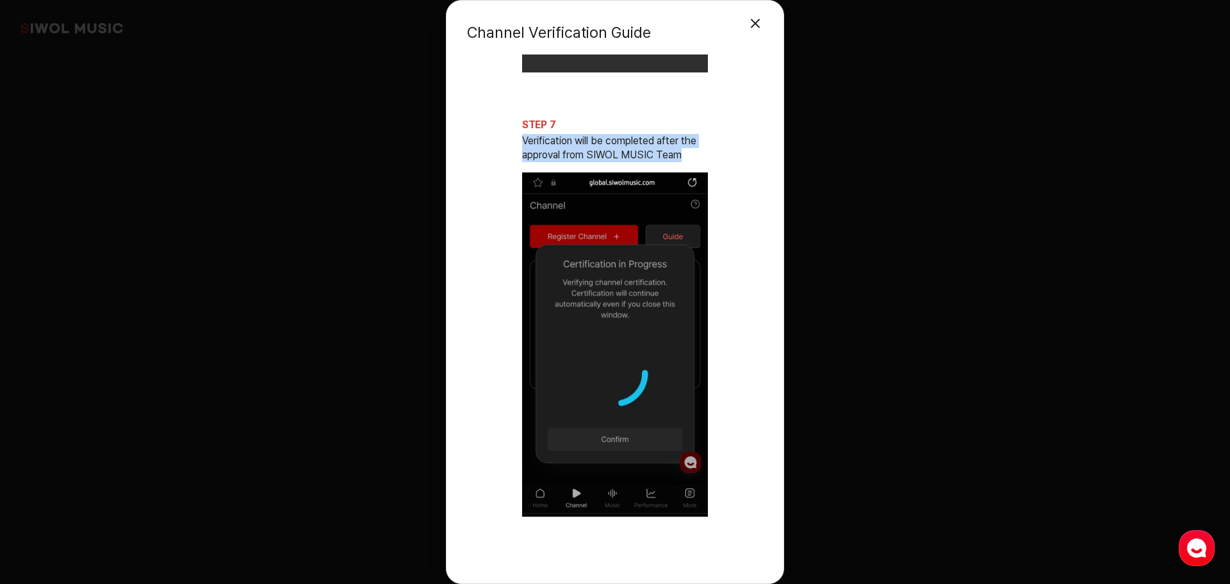
drag, startPoint x: 520, startPoint y: 133, endPoint x: 691, endPoint y: 154, distance: 172.4
drag, startPoint x: 625, startPoint y: 148, endPoint x: 591, endPoint y: 153, distance: 33.7
copy p "Verification will be completed after the approval from SIWOL MUSIC Team"
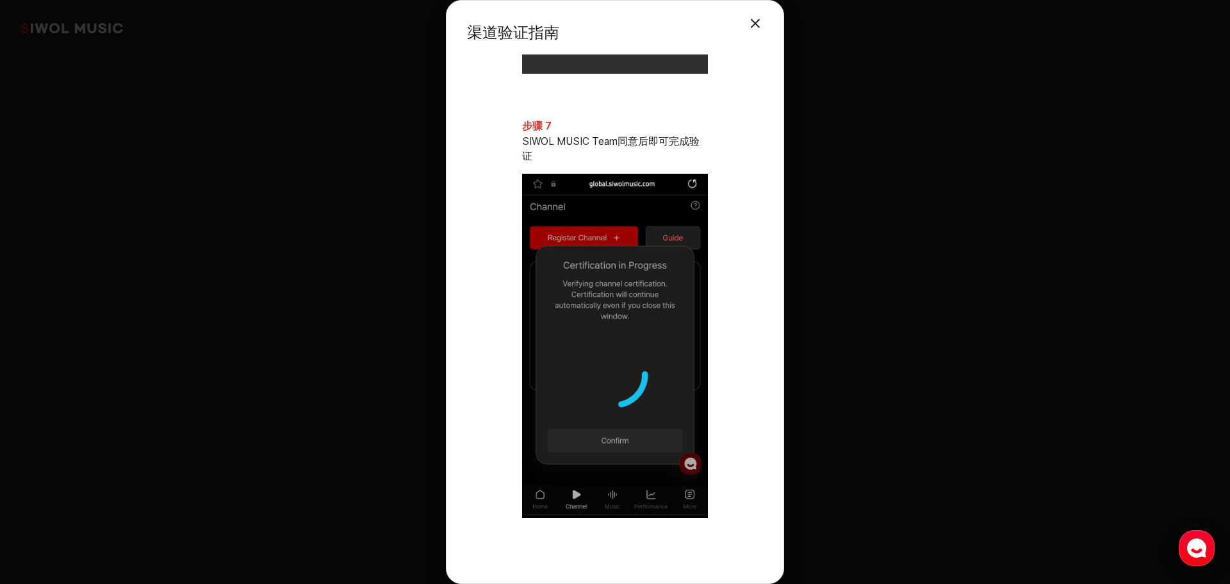
scroll to position [2609, 0]
click at [770, 24] on div "渠道验证指南 关闭模式 步骤 1 在“频道管理”>“注册频道”中完成 YouTube 频道 URL 注册 步骤 2 在频道管理页面中点击已注册频道的“验证” …" at bounding box center [615, 292] width 338 height 584
click at [764, 22] on button "关闭模式" at bounding box center [756, 24] width 26 height 26
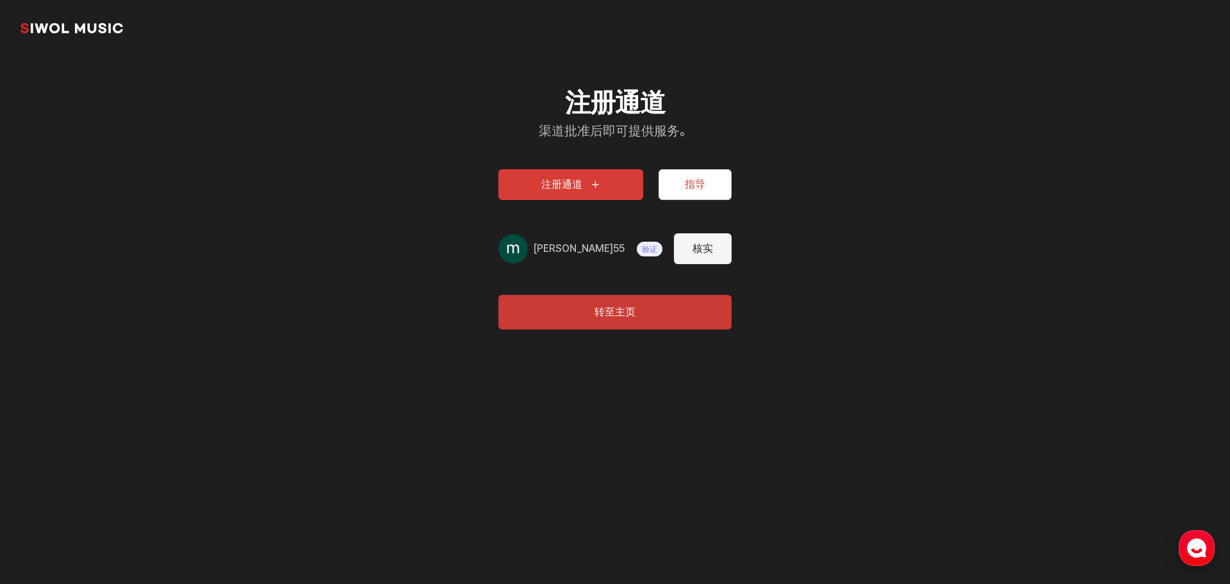
click at [706, 190] on button "指导" at bounding box center [695, 184] width 73 height 31
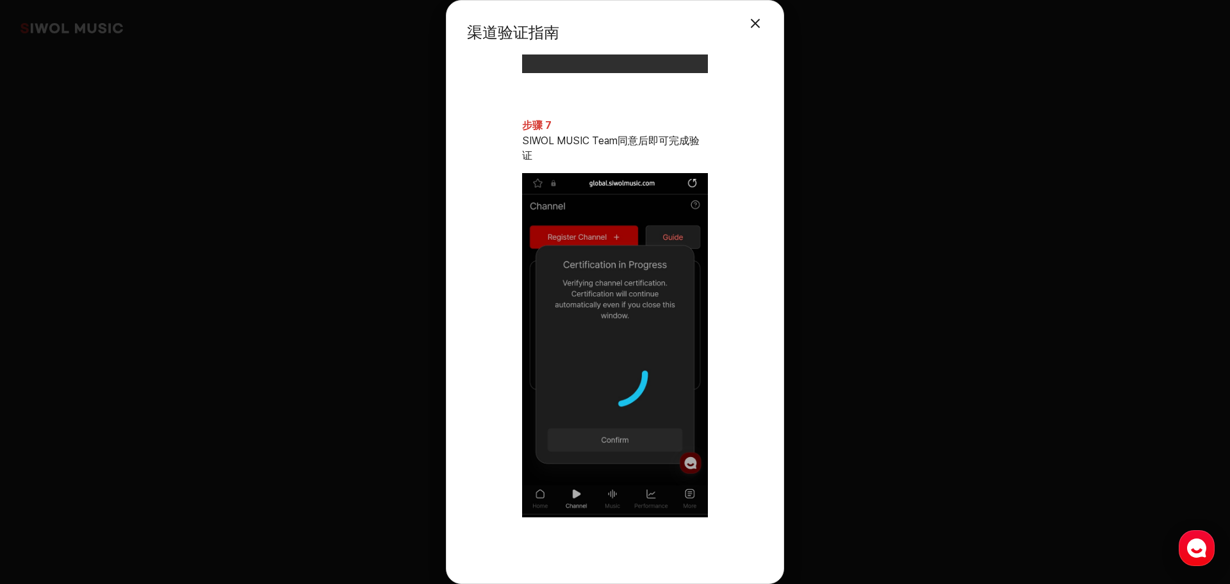
scroll to position [0, 0]
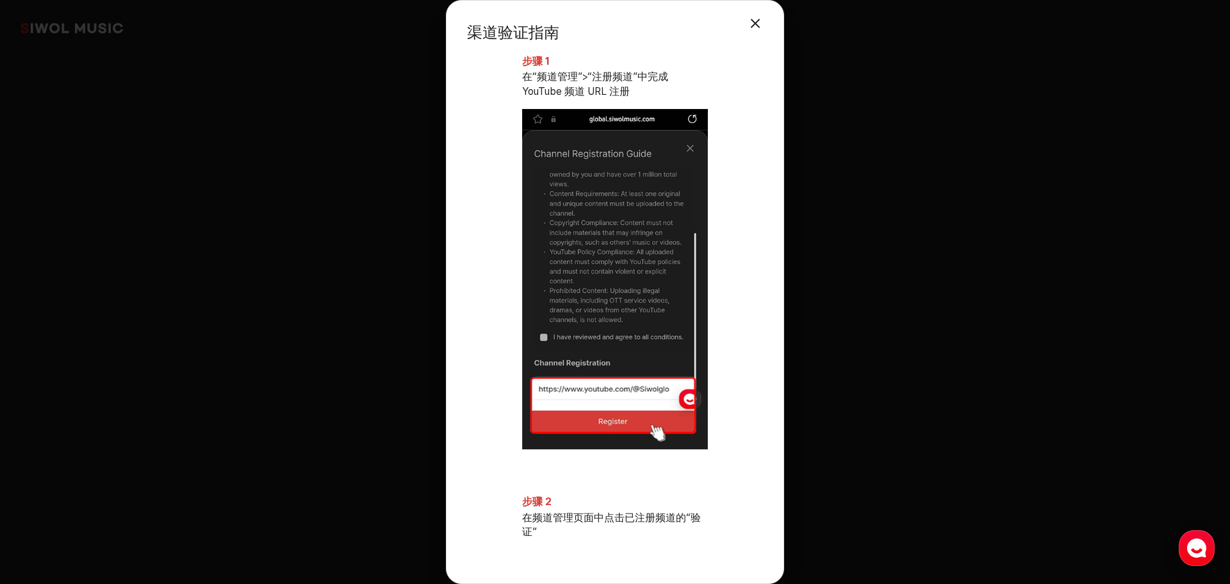
drag, startPoint x: 706, startPoint y: 190, endPoint x: 765, endPoint y: 26, distance: 174.3
click at [765, 26] on button "关闭模式" at bounding box center [756, 24] width 26 height 26
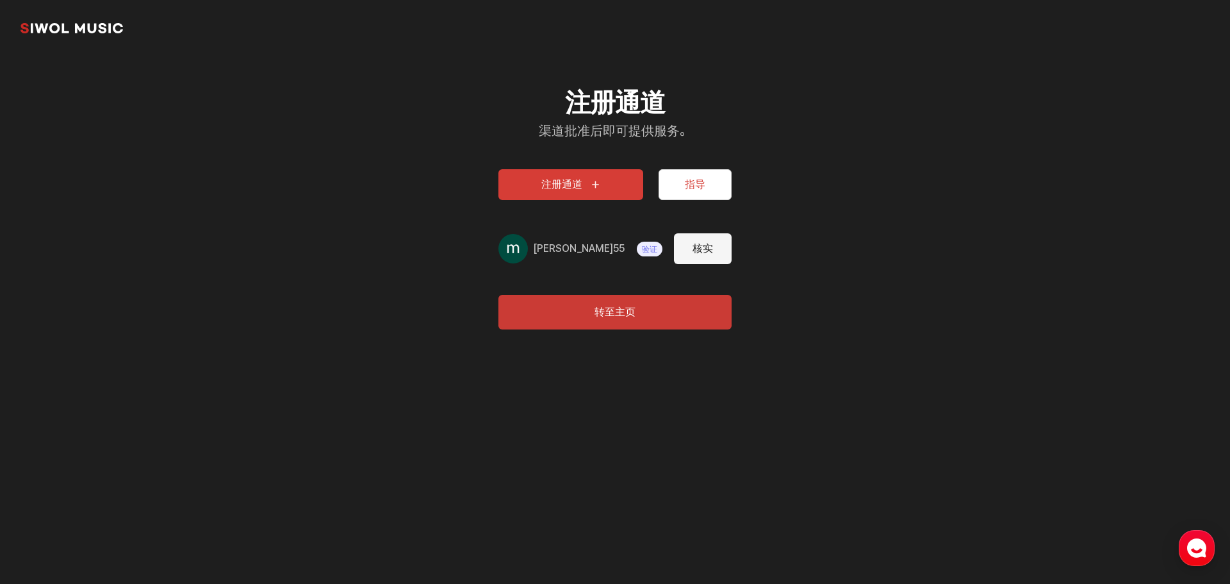
click at [706, 249] on font "核实" at bounding box center [703, 248] width 21 height 12
type input "**********"
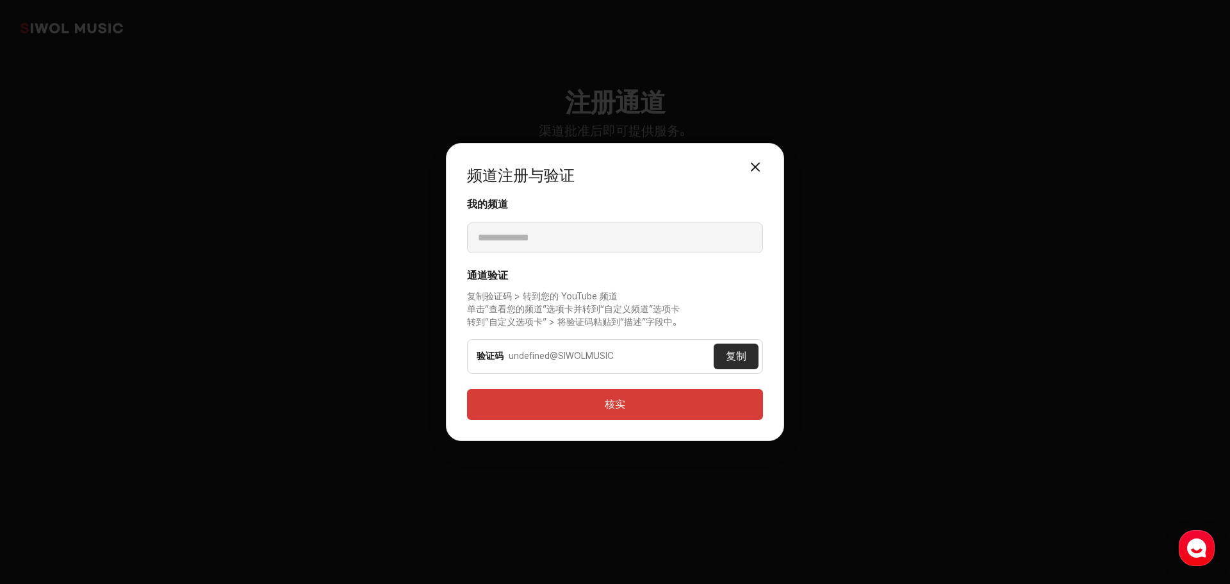
click at [725, 354] on button "复制" at bounding box center [736, 356] width 45 height 26
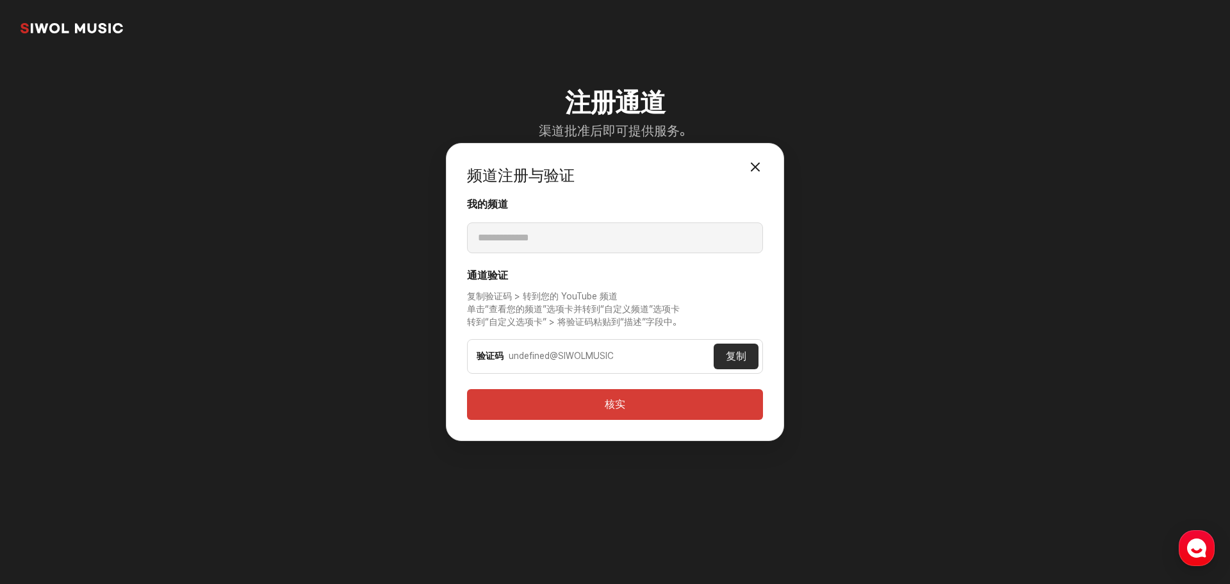
click at [455, 545] on div "**********" at bounding box center [615, 292] width 1230 height 584
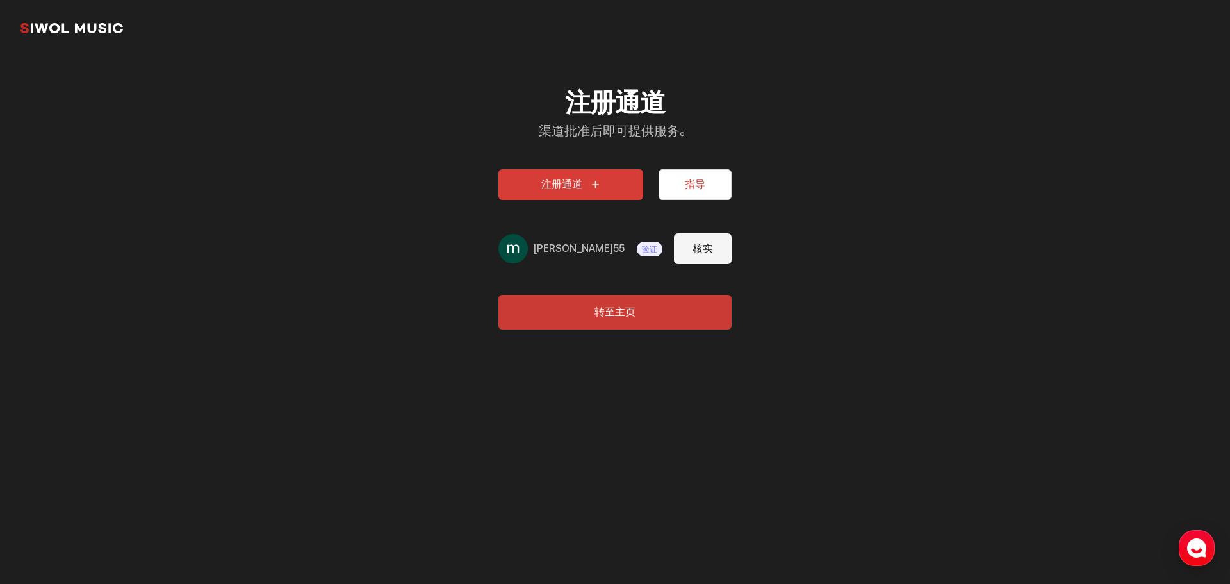
click at [717, 261] on button "核实" at bounding box center [703, 248] width 58 height 31
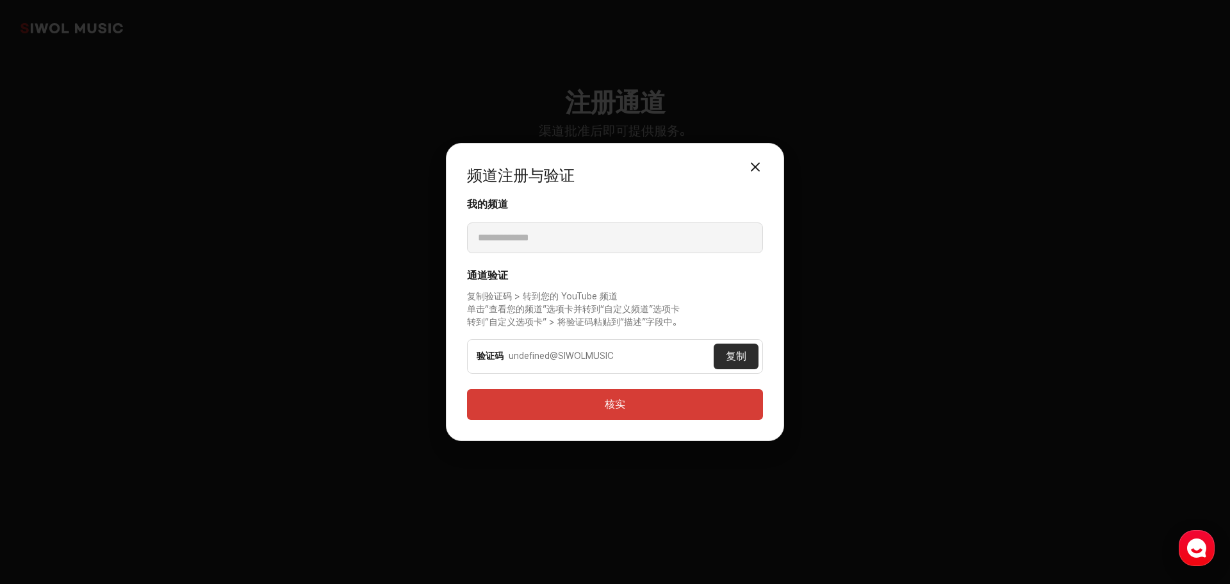
click at [608, 398] on font "核实" at bounding box center [615, 404] width 21 height 12
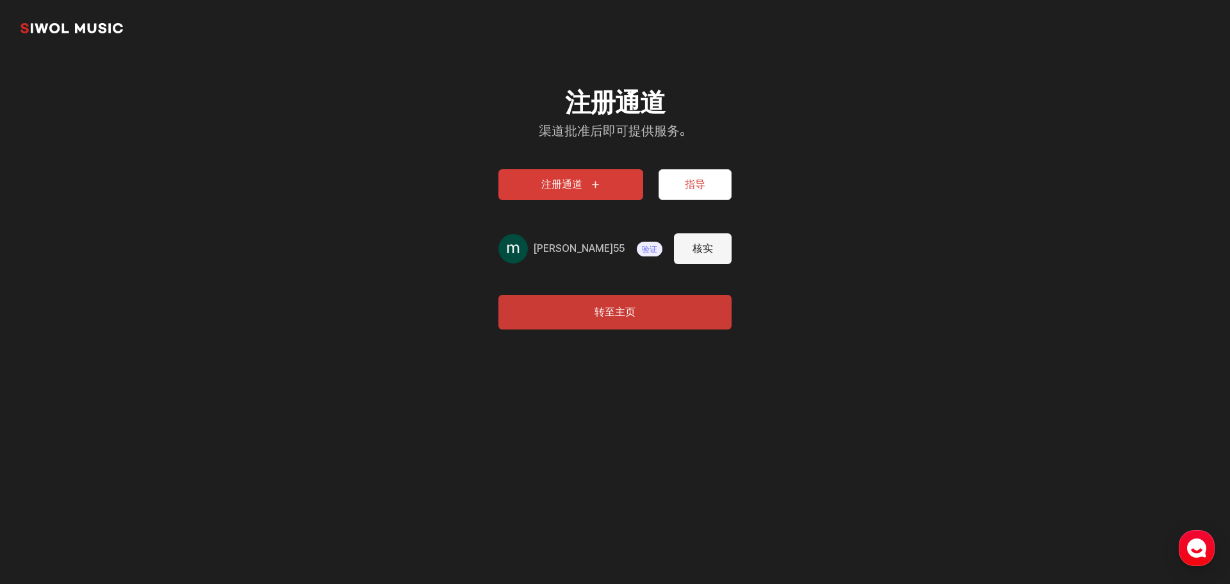
click at [707, 254] on button "核实" at bounding box center [703, 248] width 58 height 31
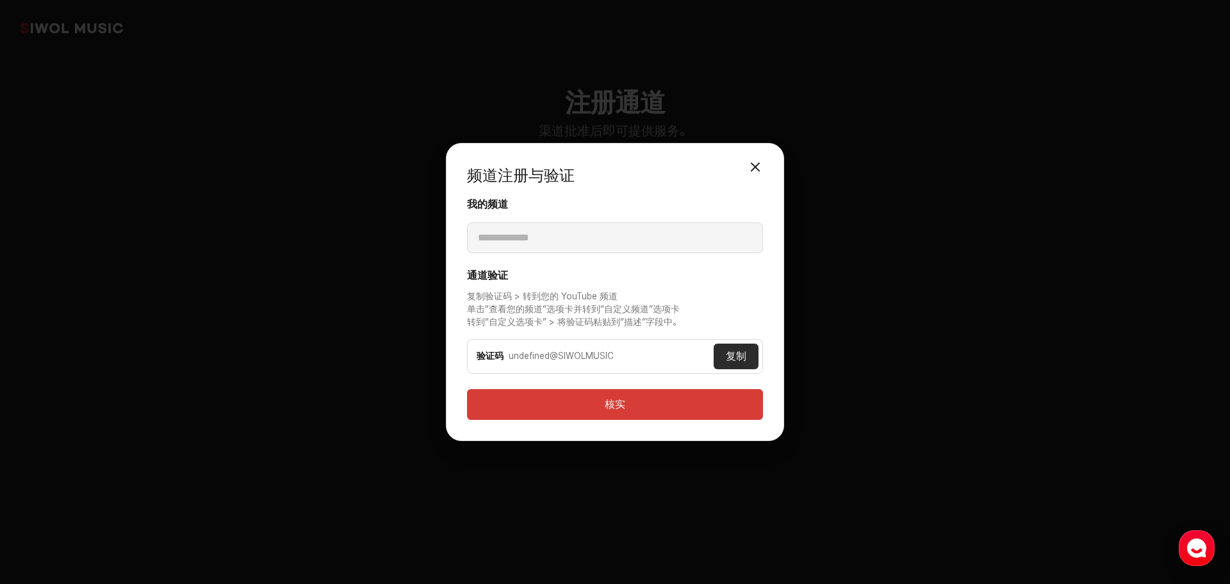
drag, startPoint x: 707, startPoint y: 254, endPoint x: 769, endPoint y: 165, distance: 108.6
click at [769, 165] on div "**********" at bounding box center [615, 291] width 338 height 297
drag, startPoint x: 769, startPoint y: 165, endPoint x: 759, endPoint y: 162, distance: 10.7
click at [759, 162] on button "关闭模式" at bounding box center [756, 167] width 26 height 26
